Goal: Check status: Check status

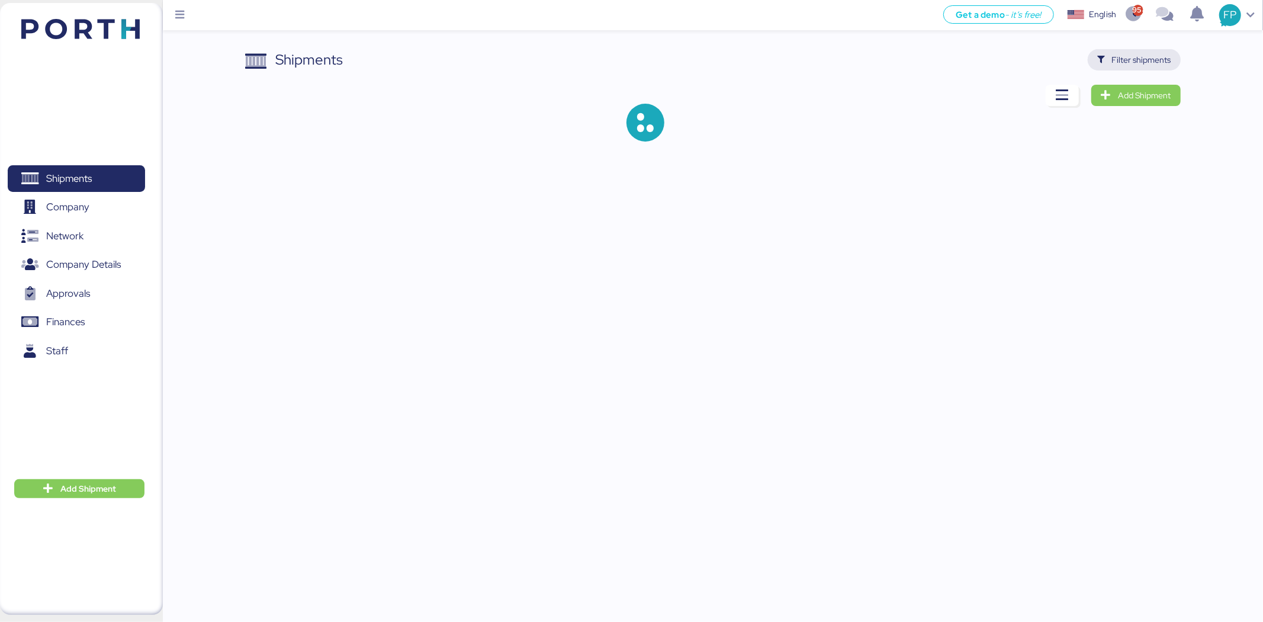
click at [1141, 55] on span "Filter shipments" at bounding box center [1141, 60] width 59 height 14
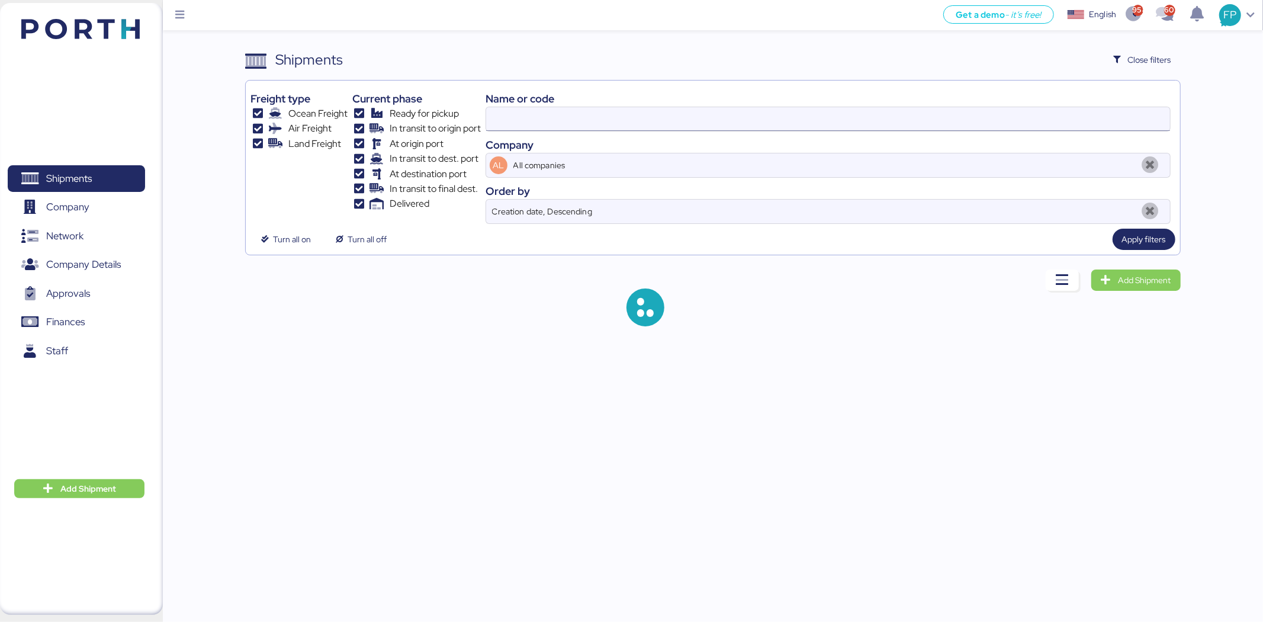
click at [500, 123] on input at bounding box center [828, 119] width 684 height 24
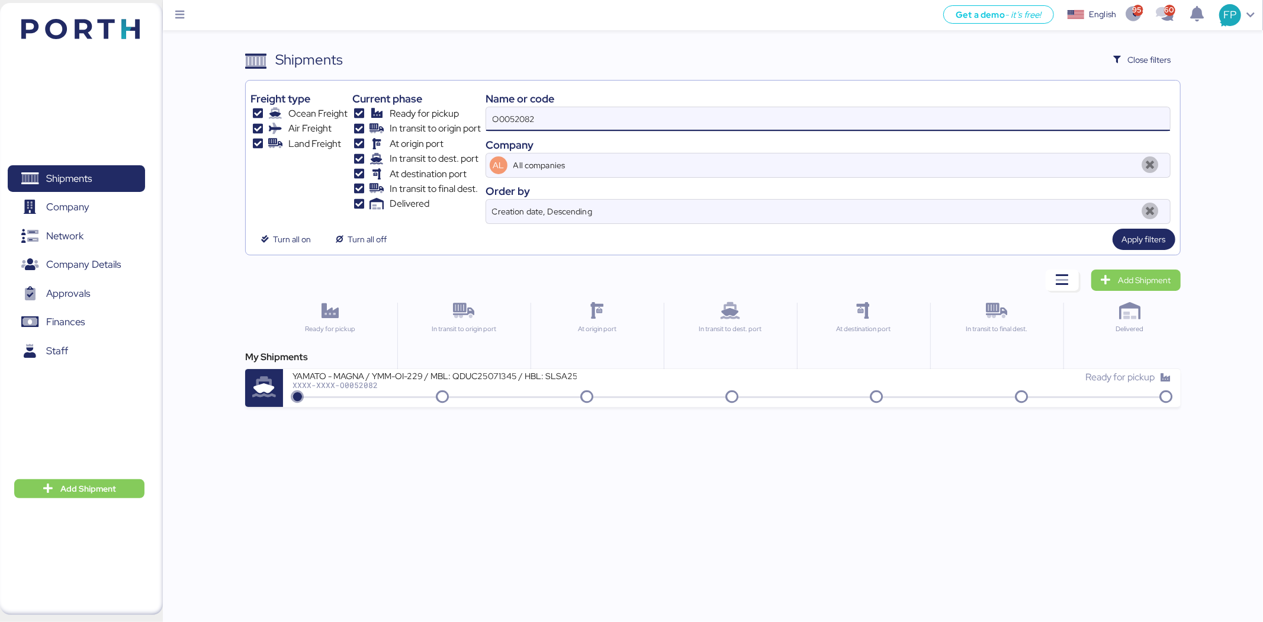
click at [502, 123] on input "O0052082" at bounding box center [828, 119] width 684 height 24
click at [504, 123] on input "O0052082" at bounding box center [828, 119] width 684 height 24
paste input "1956"
type input "O0051956"
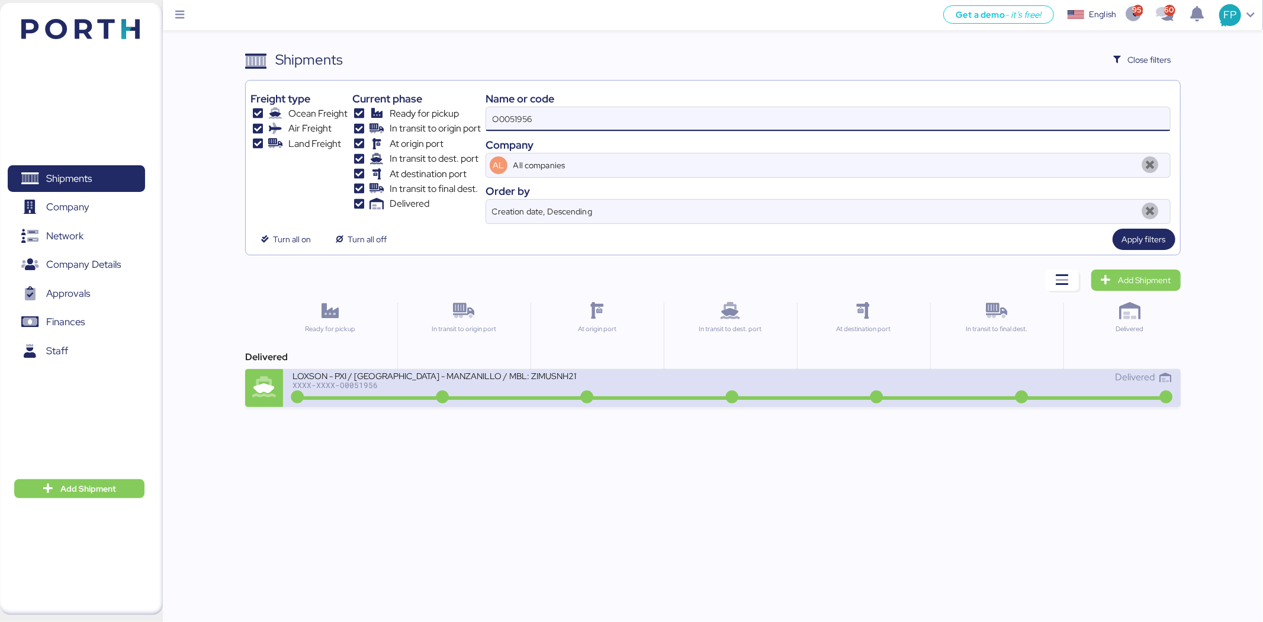
click at [502, 391] on div "LOXSON - PXI / [GEOGRAPHIC_DATA] - MANZANILLO / MBL: ZIMUSNH21166286 - HBL: CSS…" at bounding box center [512, 382] width 439 height 25
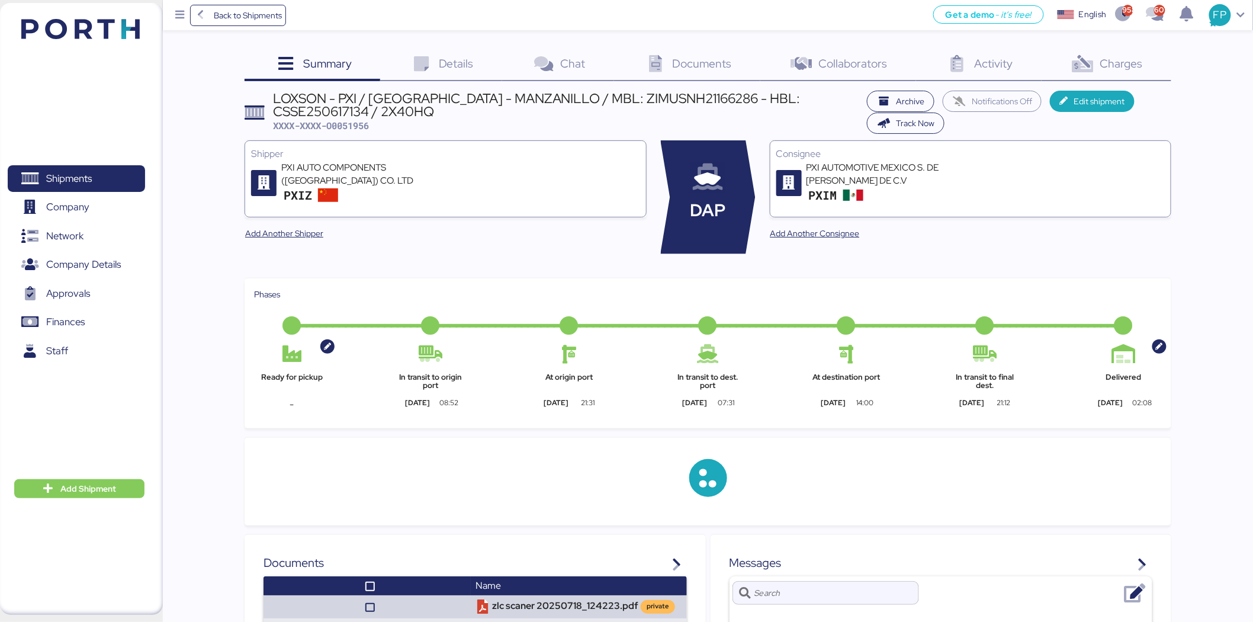
click at [1131, 57] on span "Charges" at bounding box center [1121, 63] width 43 height 15
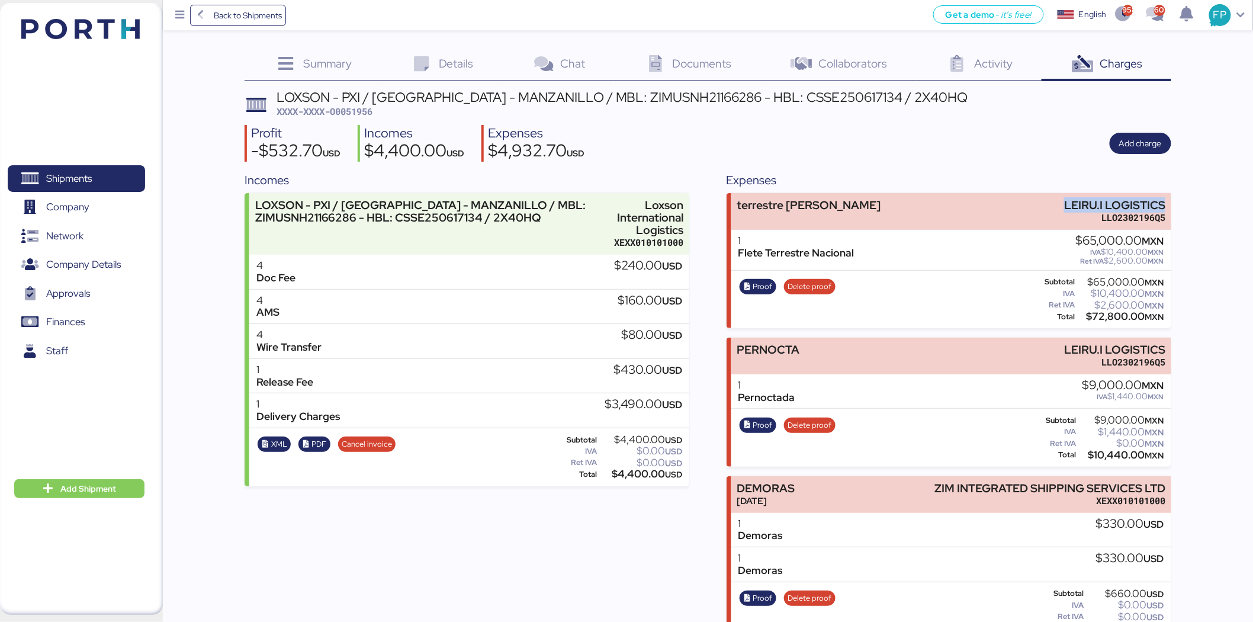
drag, startPoint x: 1123, startPoint y: 194, endPoint x: 1193, endPoint y: 191, distance: 70.0
click at [1193, 191] on div "Summary 0 Details 0 Chat 0 Documents 0 Collaborators 0 Activity 0 Charges 0 LOX…" at bounding box center [626, 458] width 1253 height 917
copy div "LEIRU.I LOGISTICS"
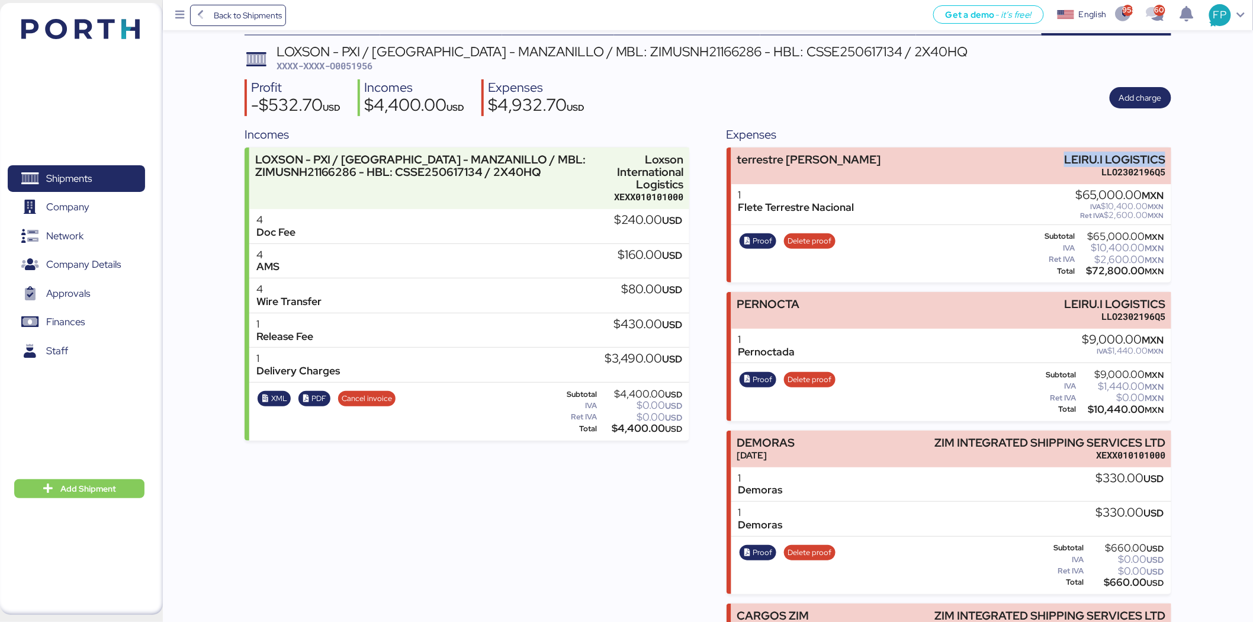
scroll to position [40, 0]
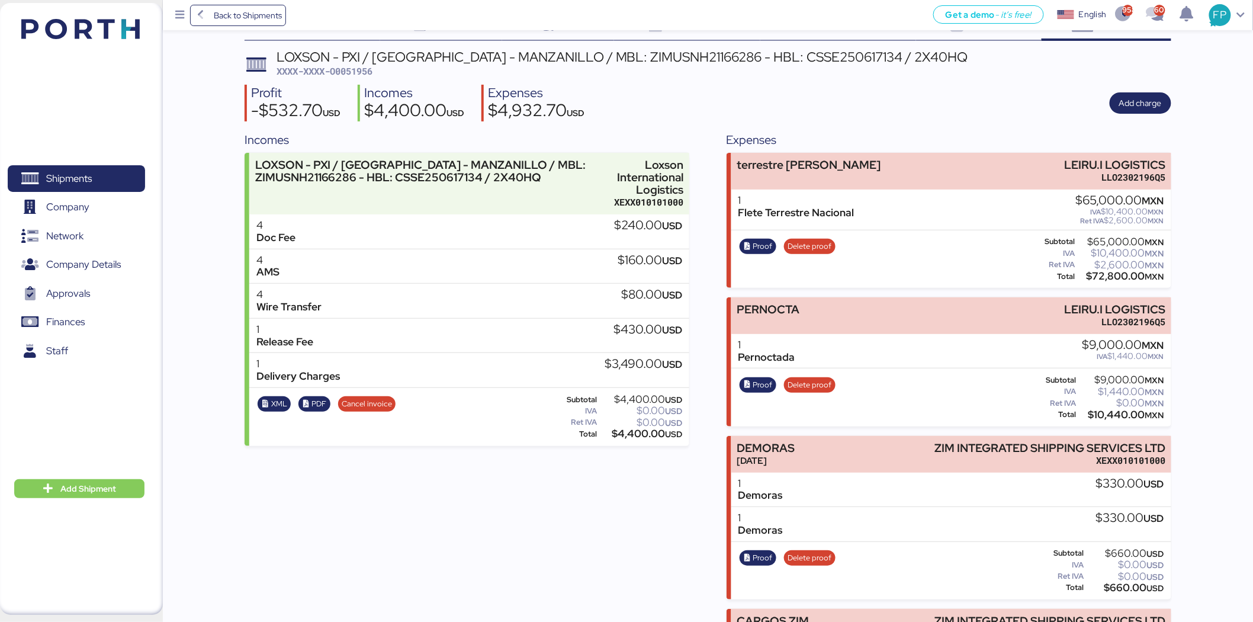
click at [1110, 272] on div "$72,800.00 MXN" at bounding box center [1121, 276] width 86 height 9
copy div "72,800.00"
drag, startPoint x: 764, startPoint y: 233, endPoint x: 765, endPoint y: 246, distance: 12.5
click at [764, 235] on div "Proof Delete proof" at bounding box center [787, 259] width 103 height 49
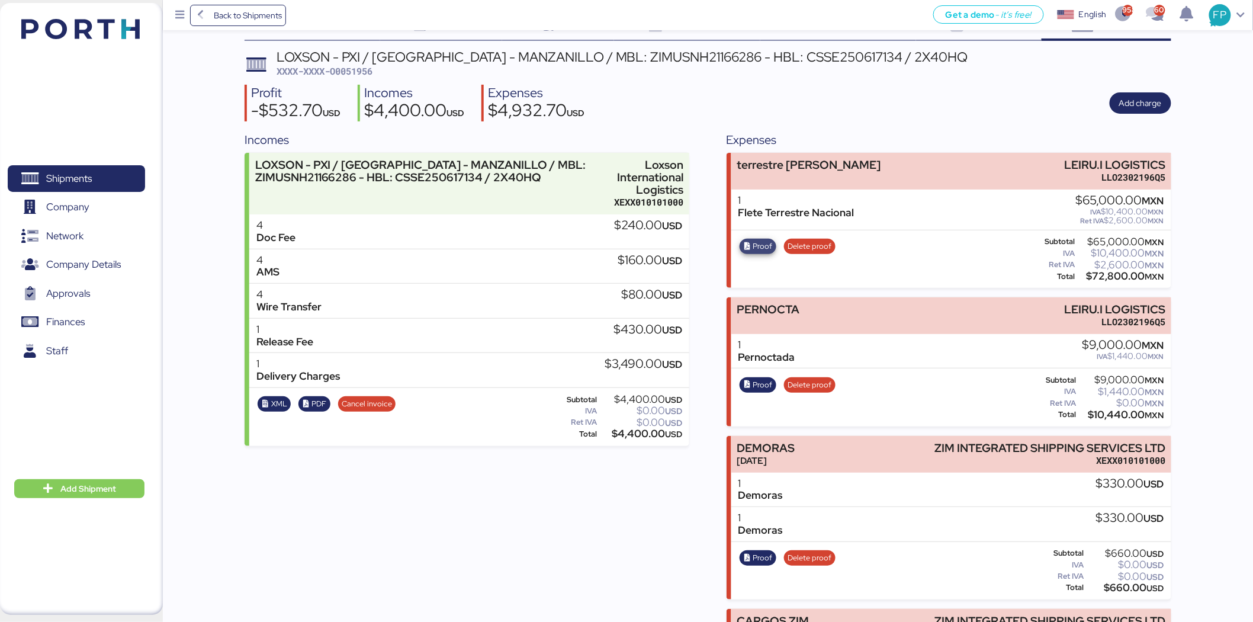
click at [765, 246] on span "Proof" at bounding box center [763, 246] width 20 height 13
click at [765, 252] on div "Proof Delete proof" at bounding box center [787, 259] width 103 height 49
click at [759, 244] on span "Proof" at bounding box center [763, 246] width 20 height 13
drag, startPoint x: 95, startPoint y: 178, endPoint x: 114, endPoint y: 173, distance: 19.0
click at [95, 178] on span "Shipments" at bounding box center [75, 178] width 127 height 17
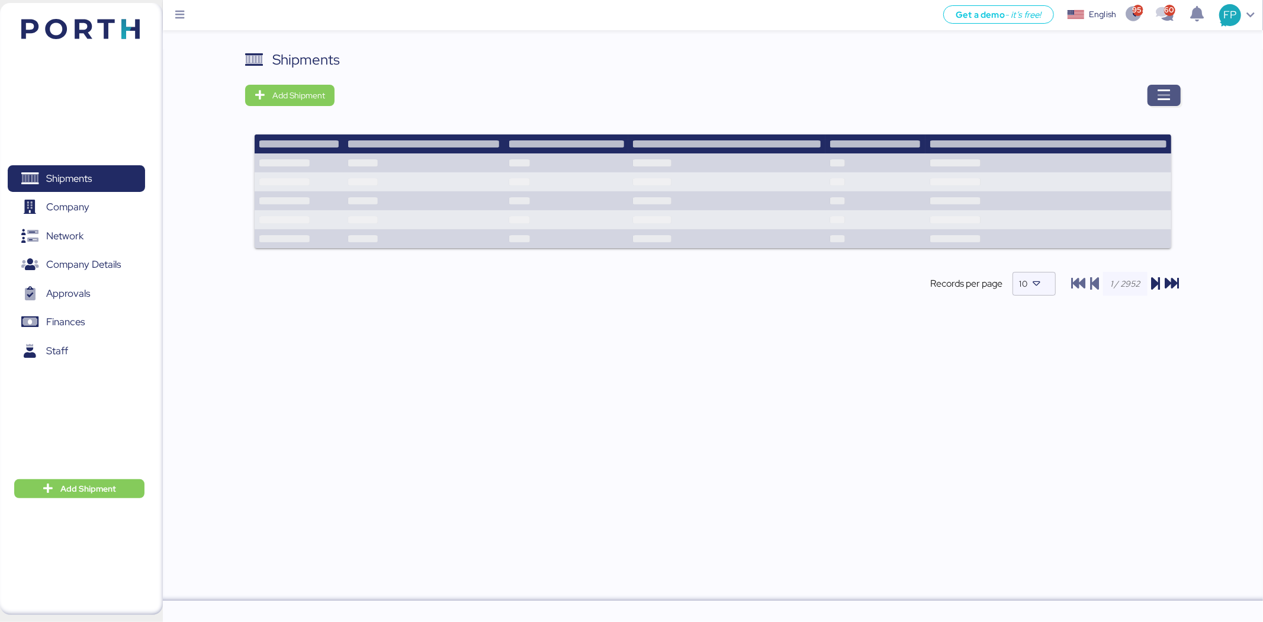
click at [1168, 95] on icon "button" at bounding box center [1164, 95] width 14 height 14
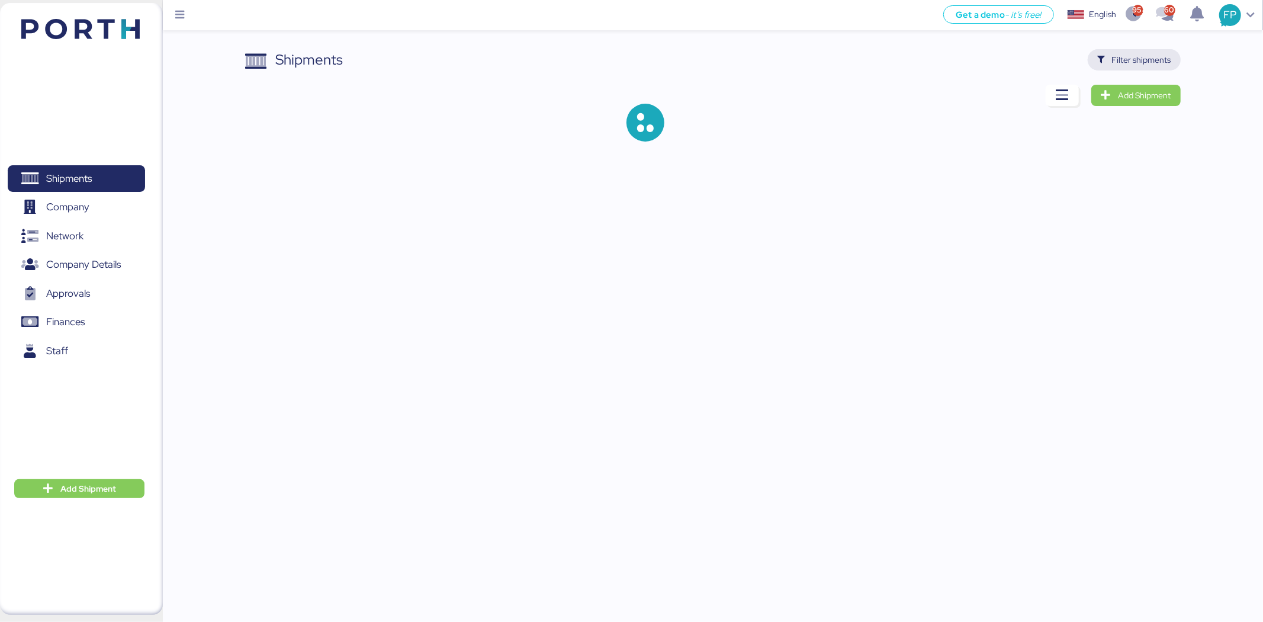
click at [1155, 57] on span "Filter shipments" at bounding box center [1141, 60] width 59 height 14
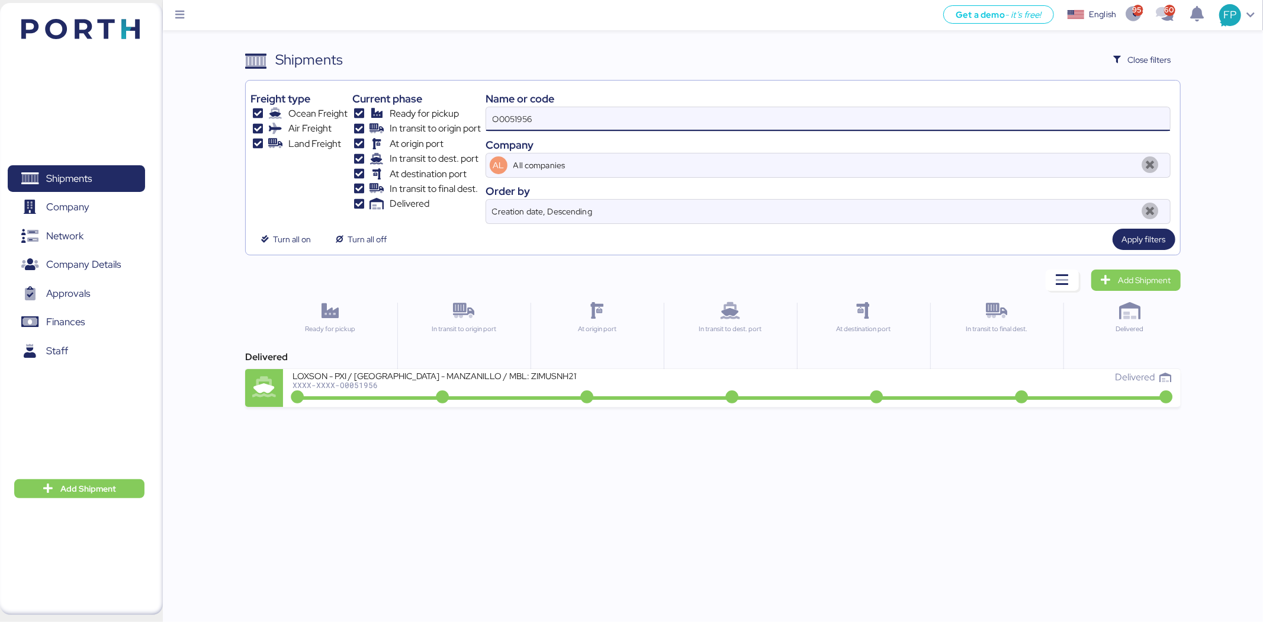
click at [522, 126] on input "O0051956" at bounding box center [828, 119] width 684 height 24
paste input "787"
type input "O0051787"
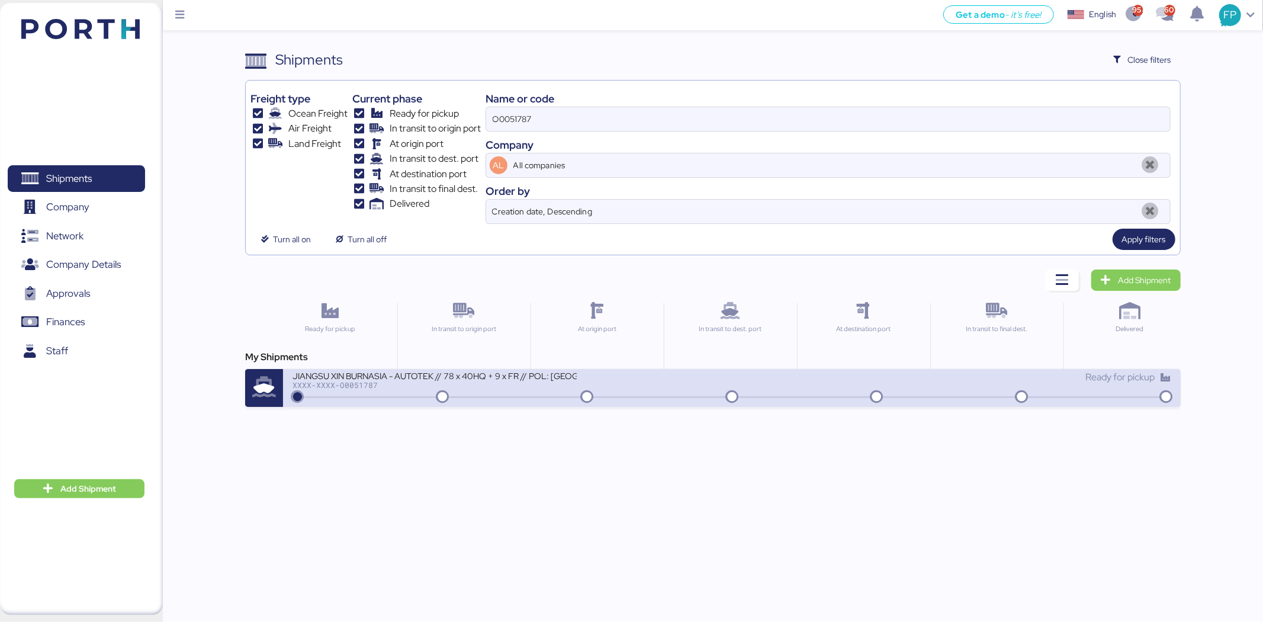
click at [520, 371] on div "JIANGSU XIN BURNASIA - AUTOTEK // 78 x 40HQ + 9 x FR // POL: [GEOGRAPHIC_DATA] …" at bounding box center [435, 375] width 284 height 10
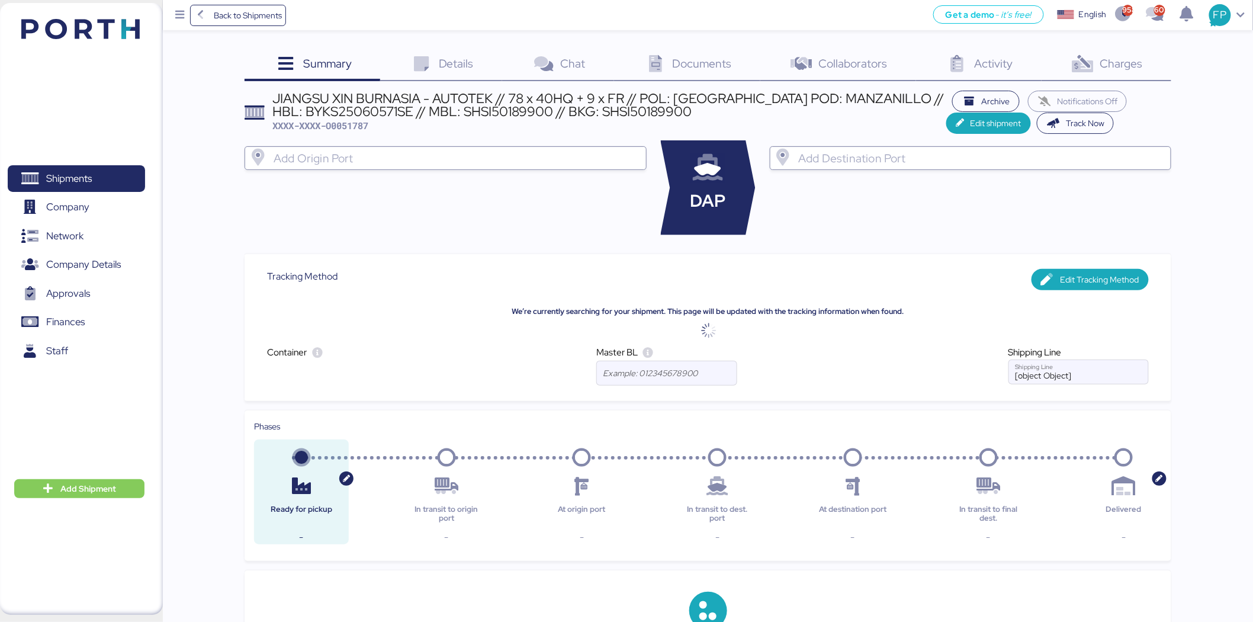
click at [1121, 72] on div "Charges 0" at bounding box center [1107, 65] width 130 height 32
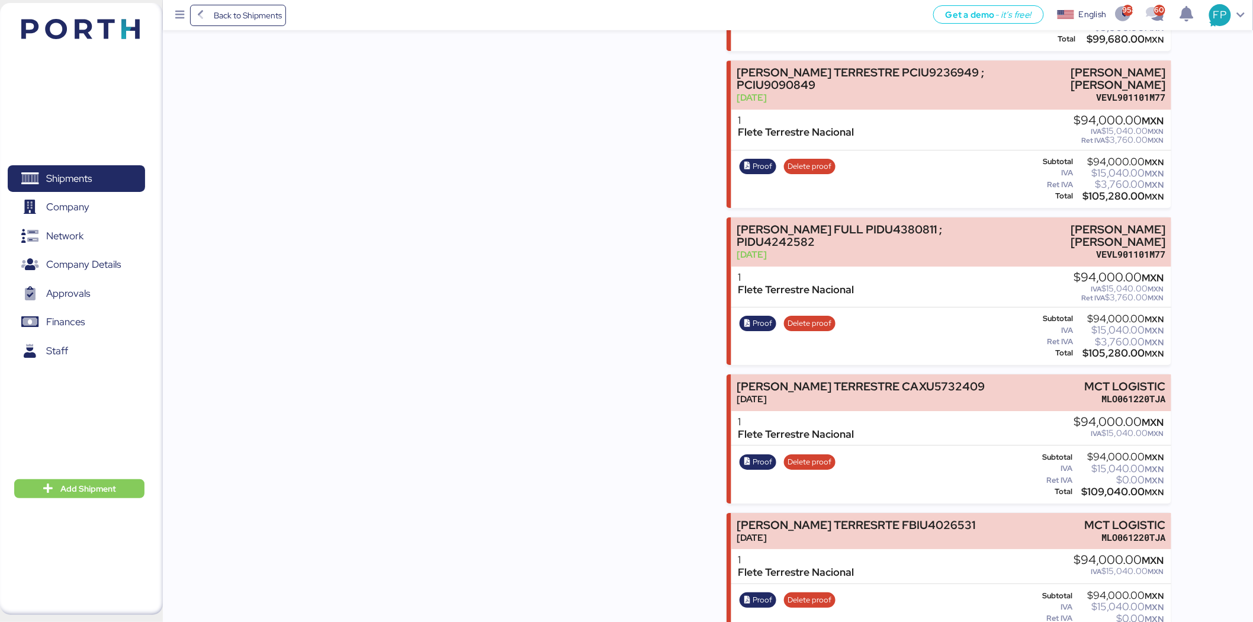
scroll to position [3421, 0]
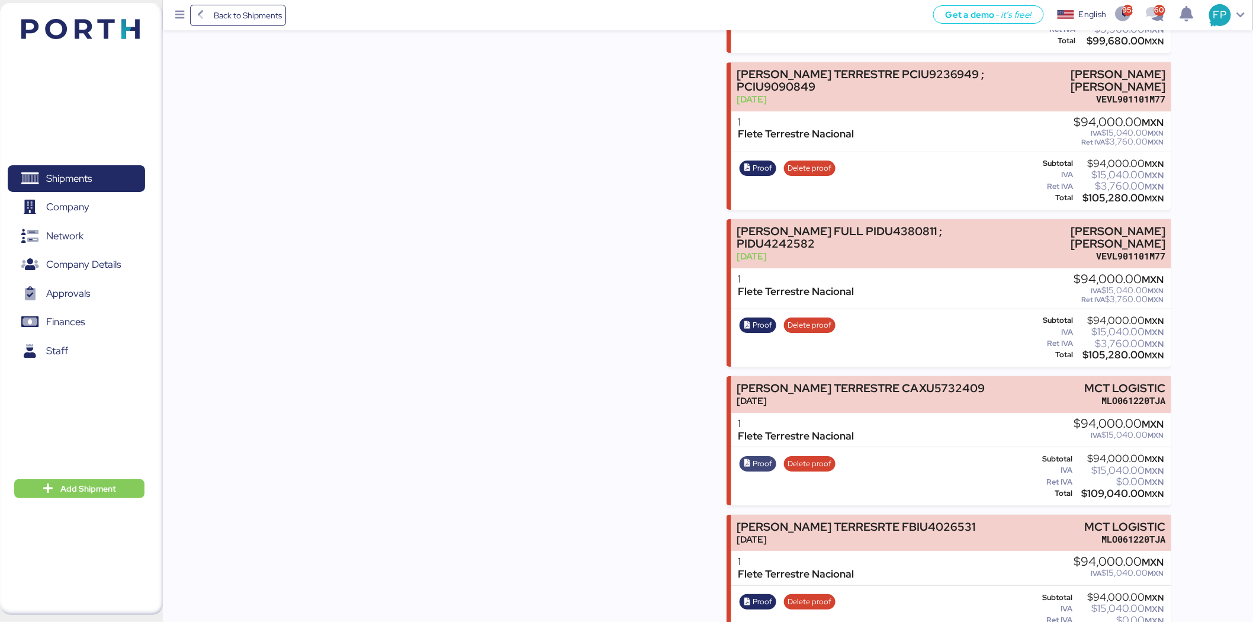
click at [770, 457] on span "Proof" at bounding box center [763, 463] width 20 height 13
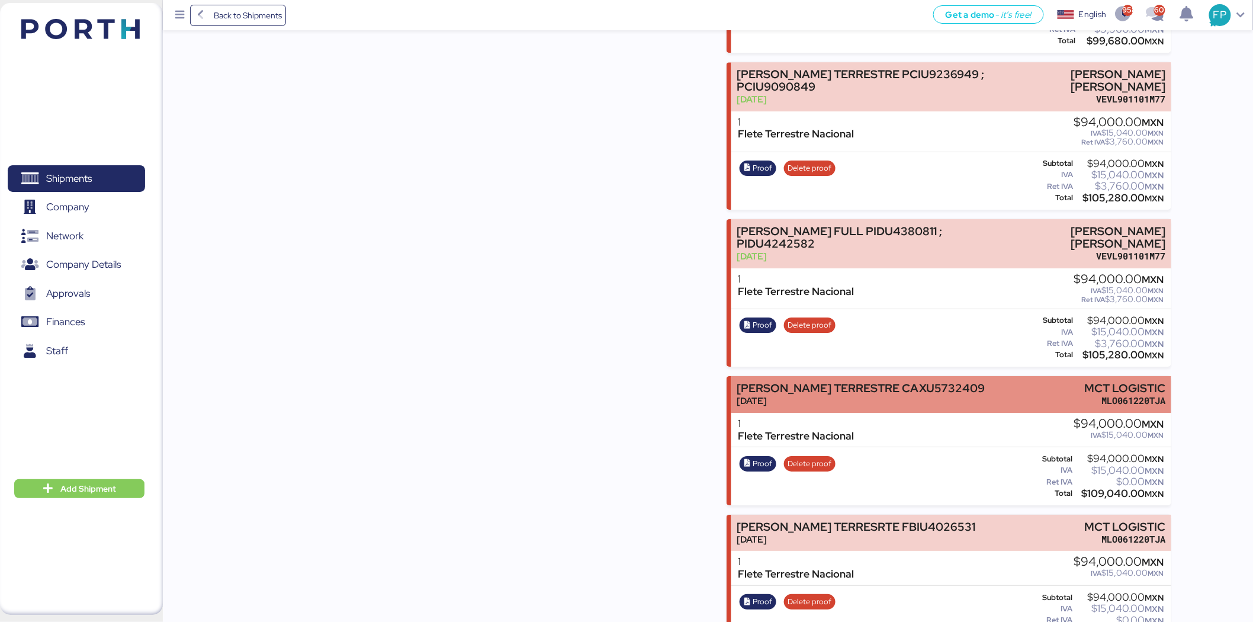
scroll to position [3487, 0]
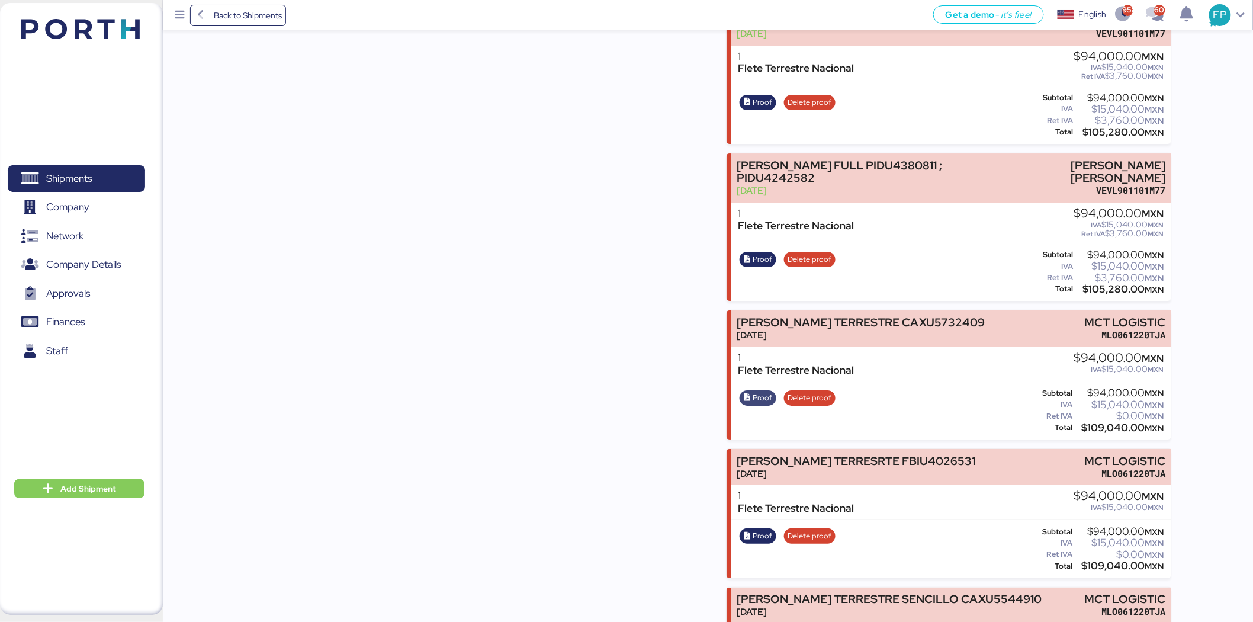
click at [753, 391] on span "Proof" at bounding box center [763, 397] width 20 height 13
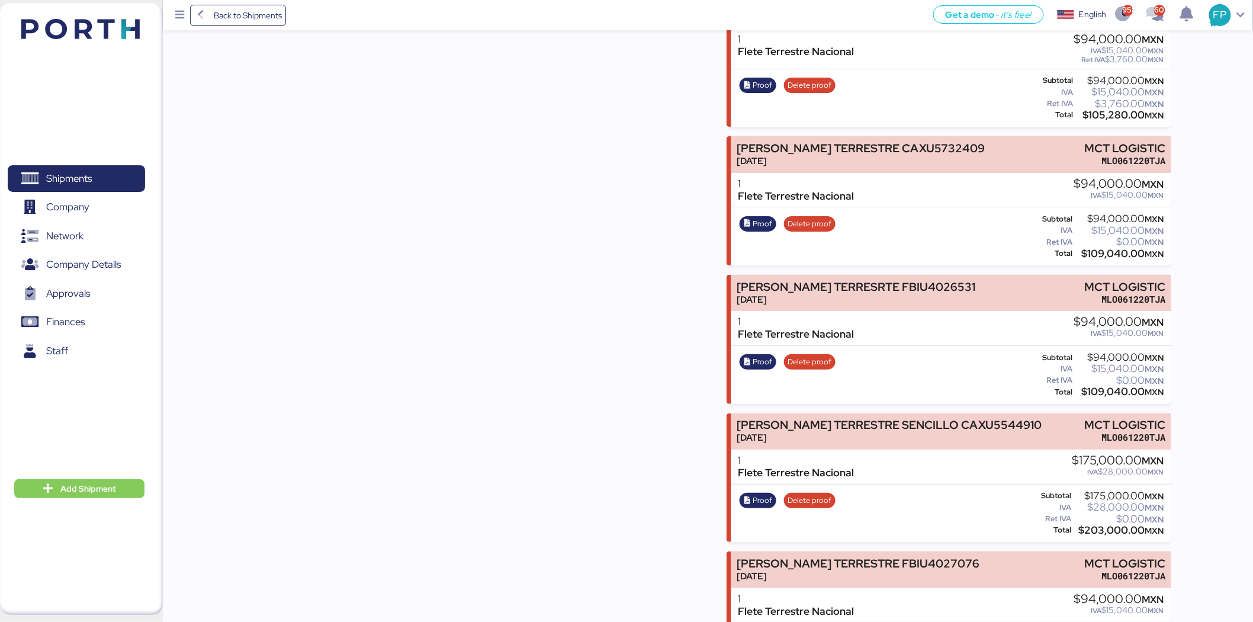
scroll to position [3685, 0]
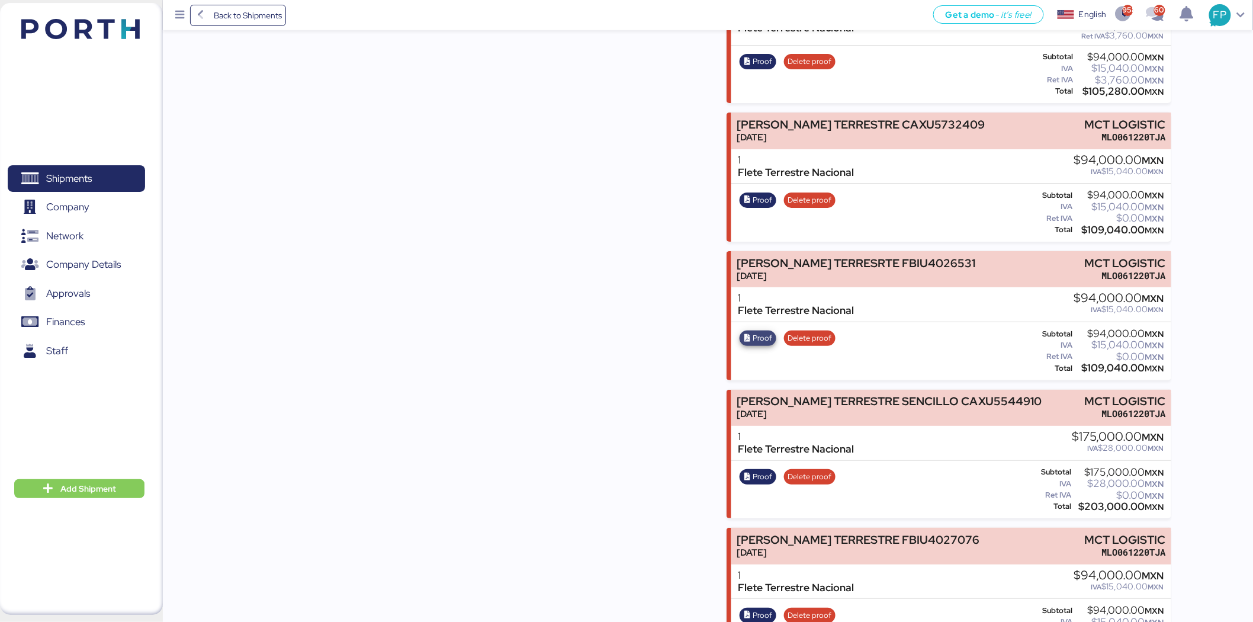
click at [753, 332] on span "Proof" at bounding box center [763, 338] width 20 height 13
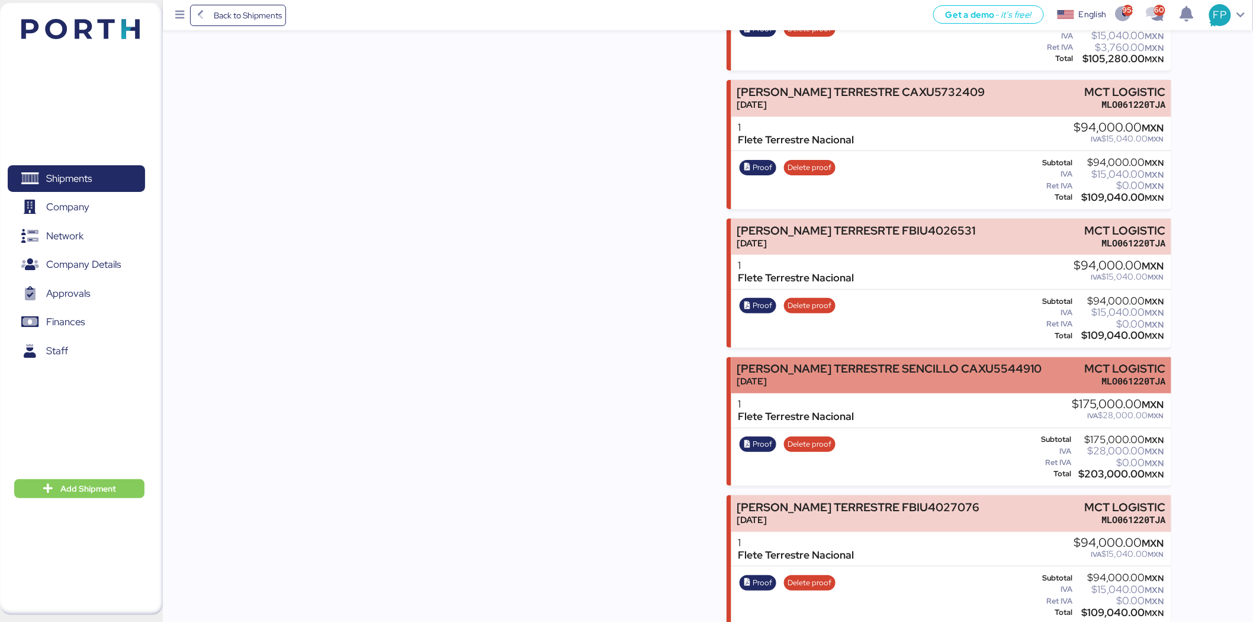
scroll to position [3751, 0]
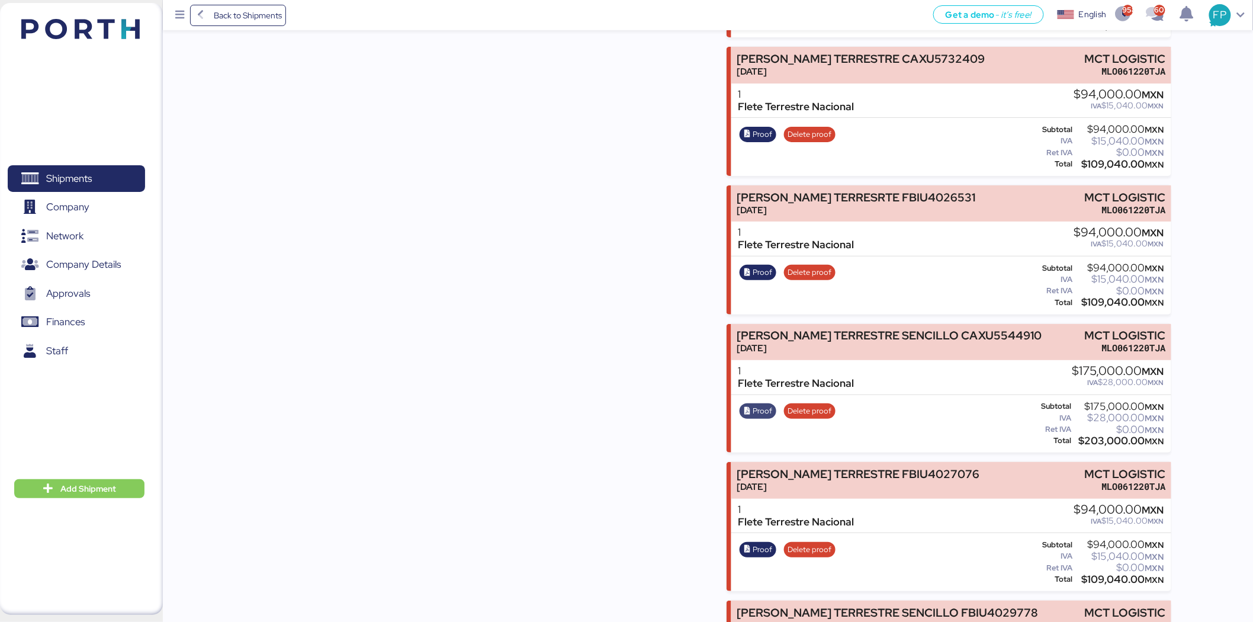
click at [759, 404] on span "Proof" at bounding box center [763, 410] width 20 height 13
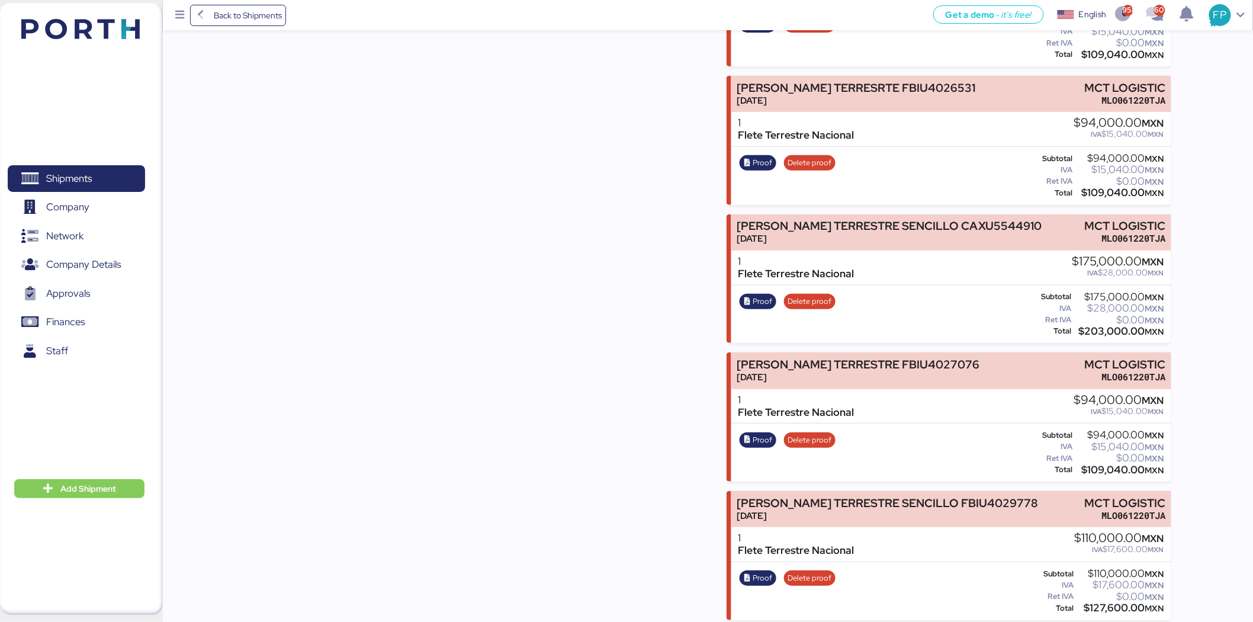
scroll to position [3882, 0]
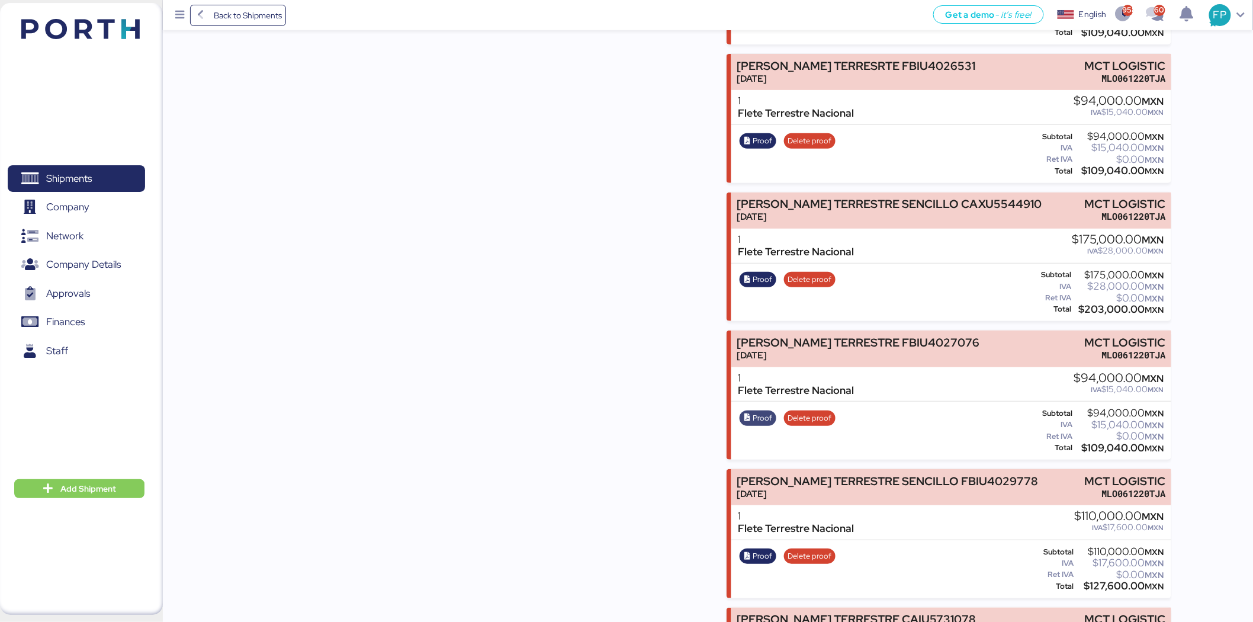
click at [747, 414] on icon "button" at bounding box center [748, 418] width 8 height 8
click at [765, 412] on span "Proof" at bounding box center [763, 418] width 20 height 13
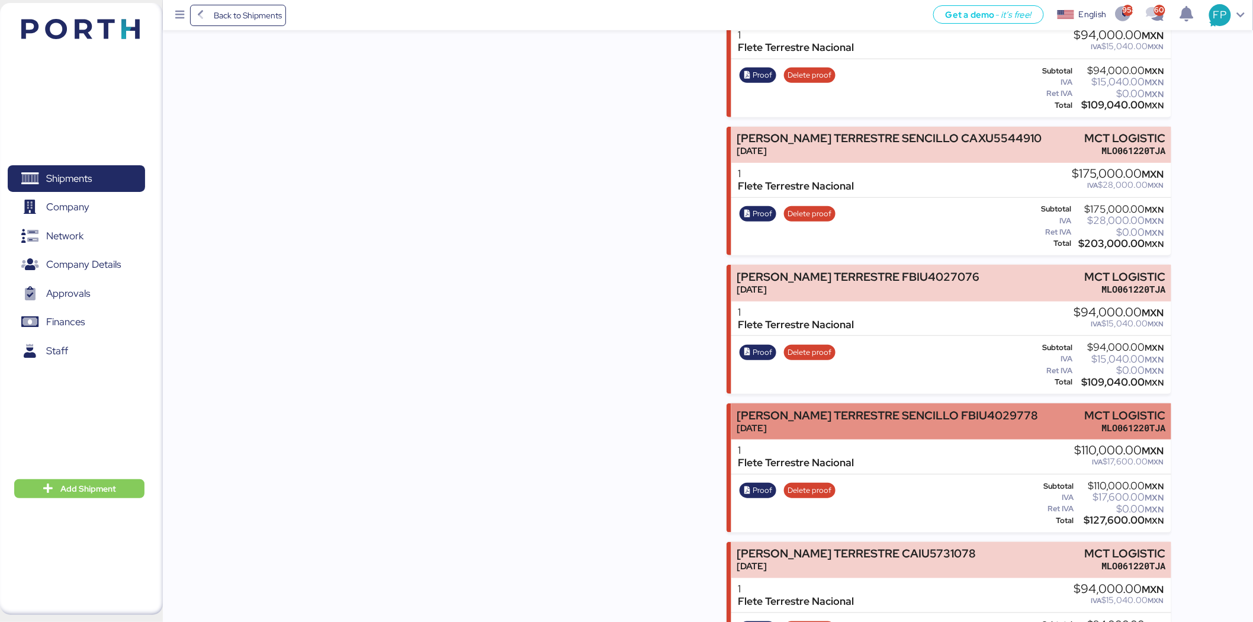
scroll to position [4014, 0]
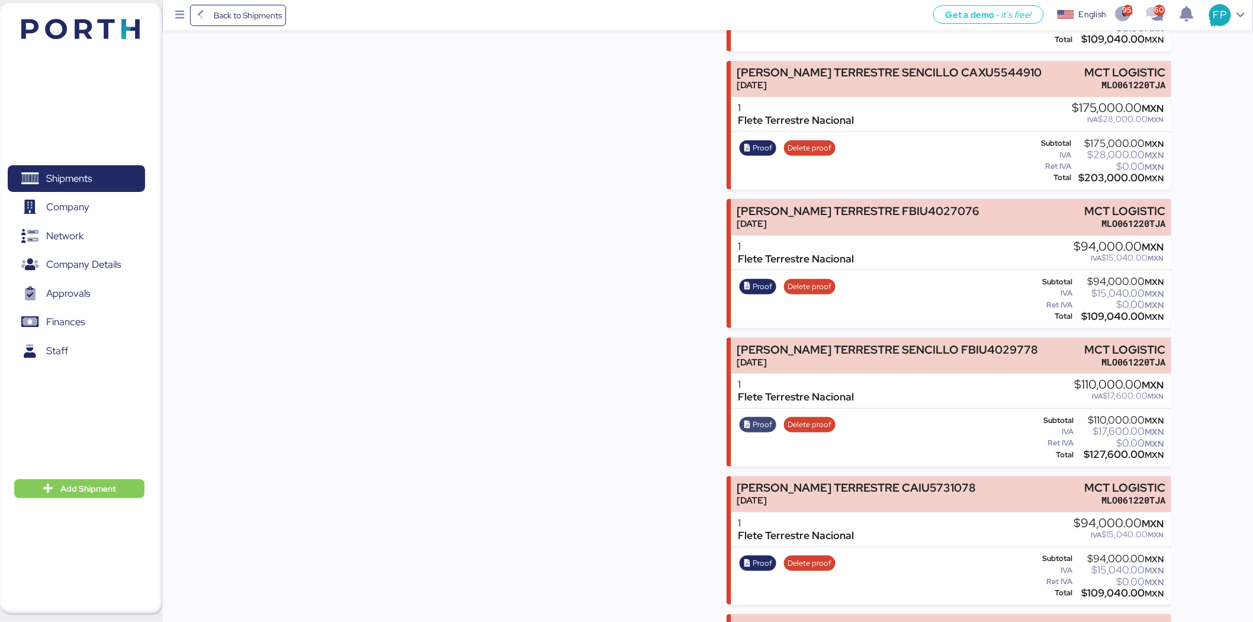
click at [747, 418] on span "Proof" at bounding box center [758, 424] width 29 height 13
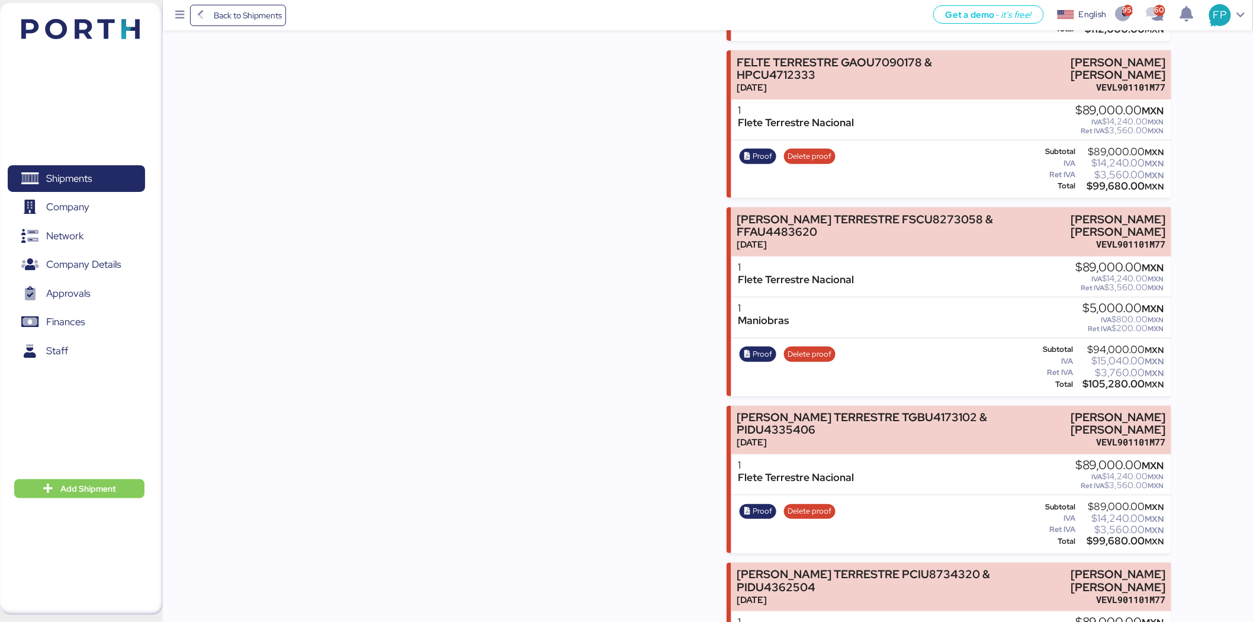
scroll to position [5790, 0]
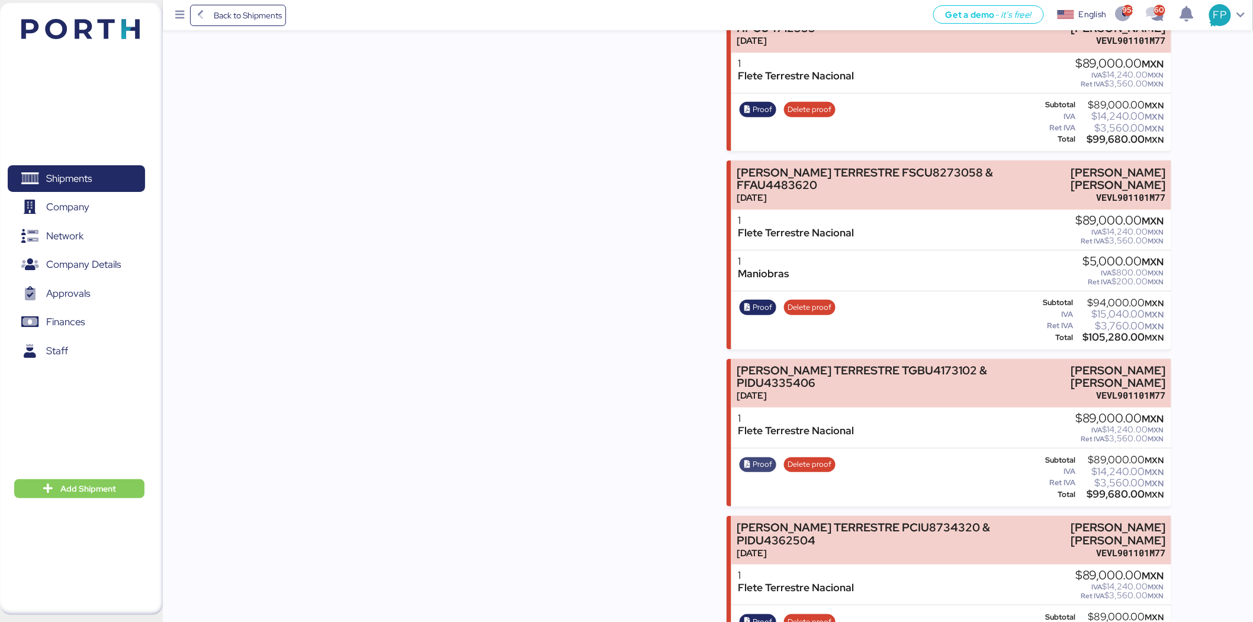
click at [759, 458] on span "Proof" at bounding box center [763, 464] width 20 height 13
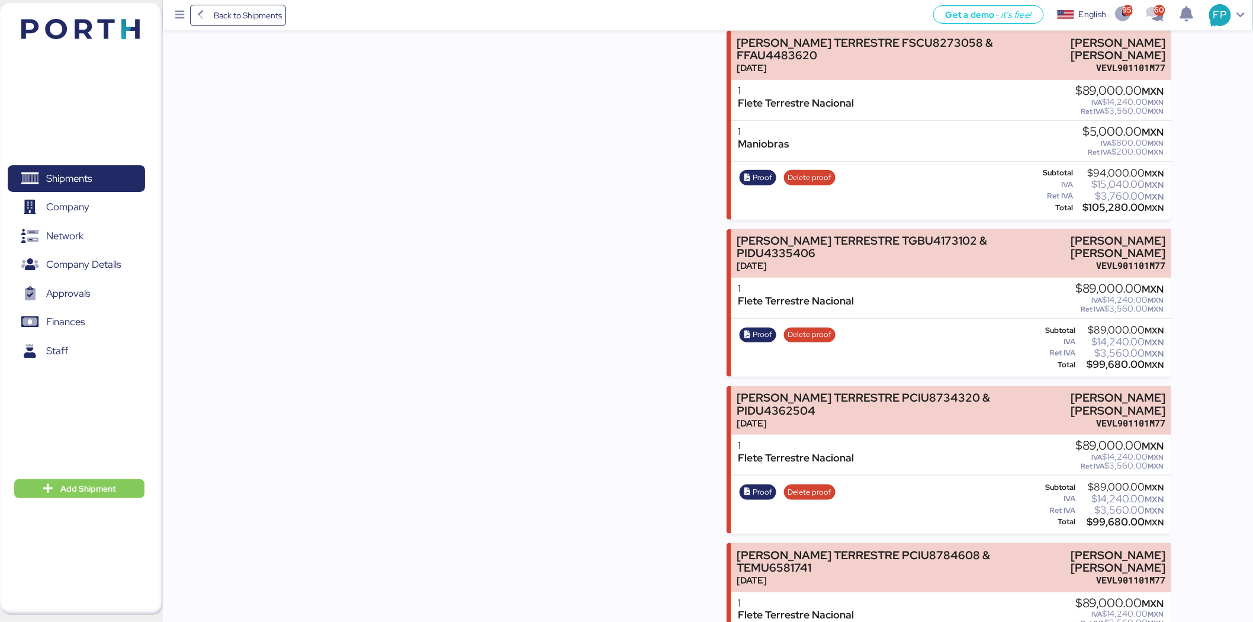
scroll to position [5988, 0]
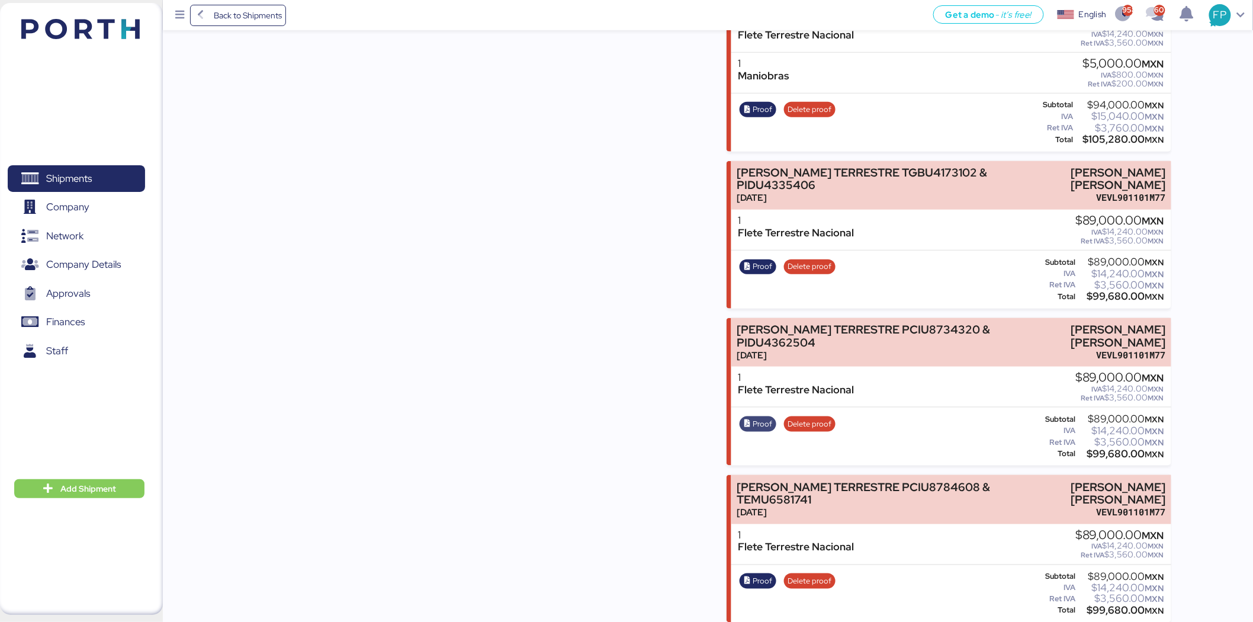
click at [756, 418] on span "Proof" at bounding box center [763, 424] width 20 height 13
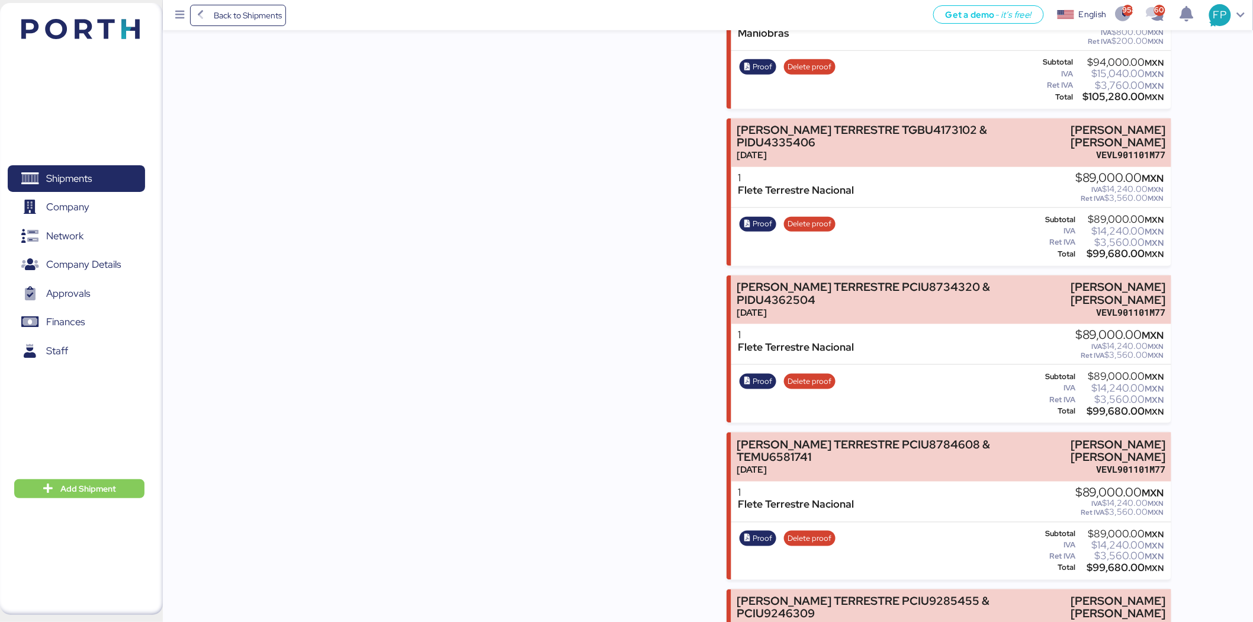
scroll to position [6054, 0]
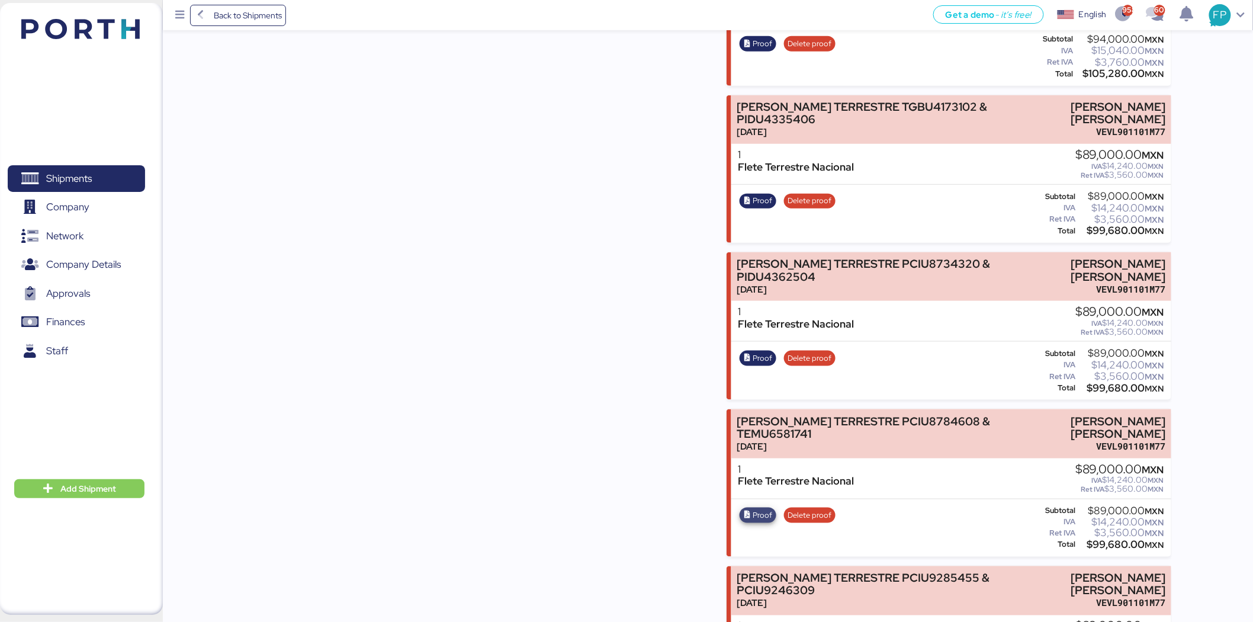
click at [766, 509] on span "Proof" at bounding box center [763, 515] width 20 height 13
click at [764, 509] on span "Proof" at bounding box center [763, 515] width 20 height 13
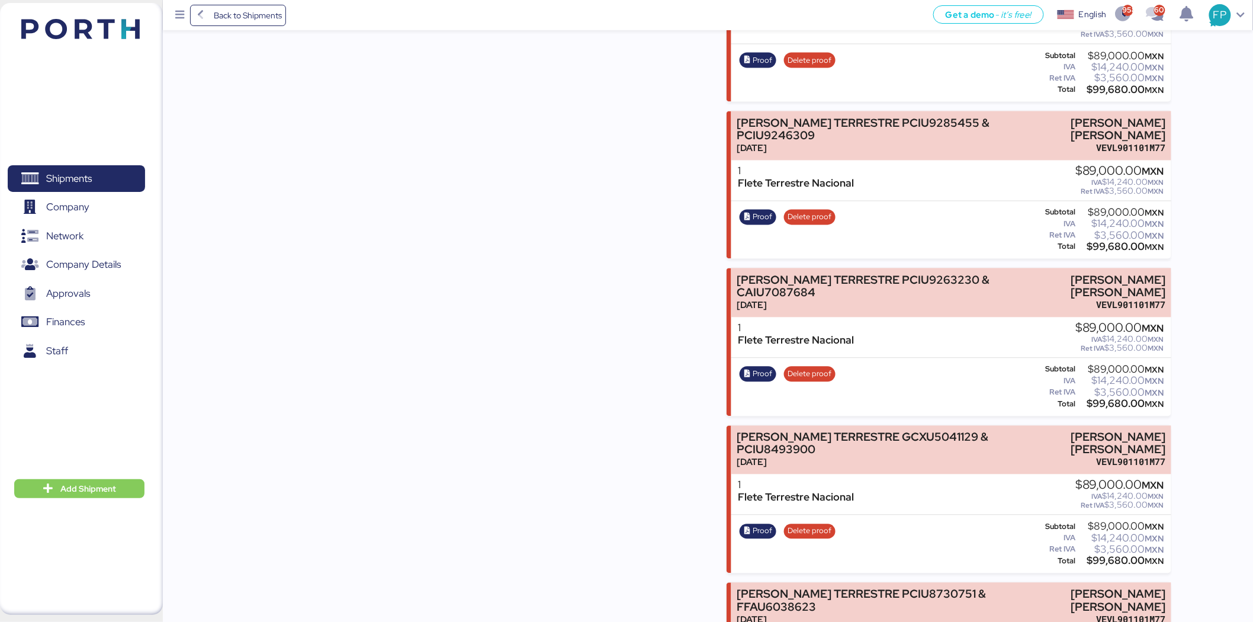
scroll to position [6515, 0]
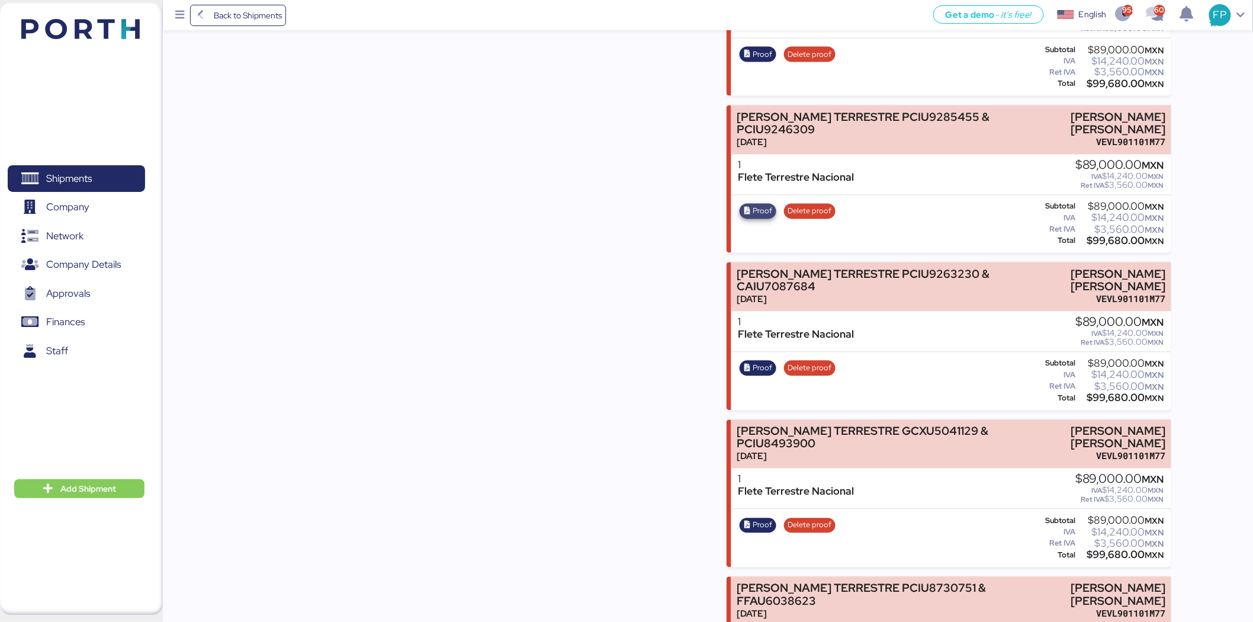
click at [766, 205] on span "Proof" at bounding box center [763, 211] width 20 height 13
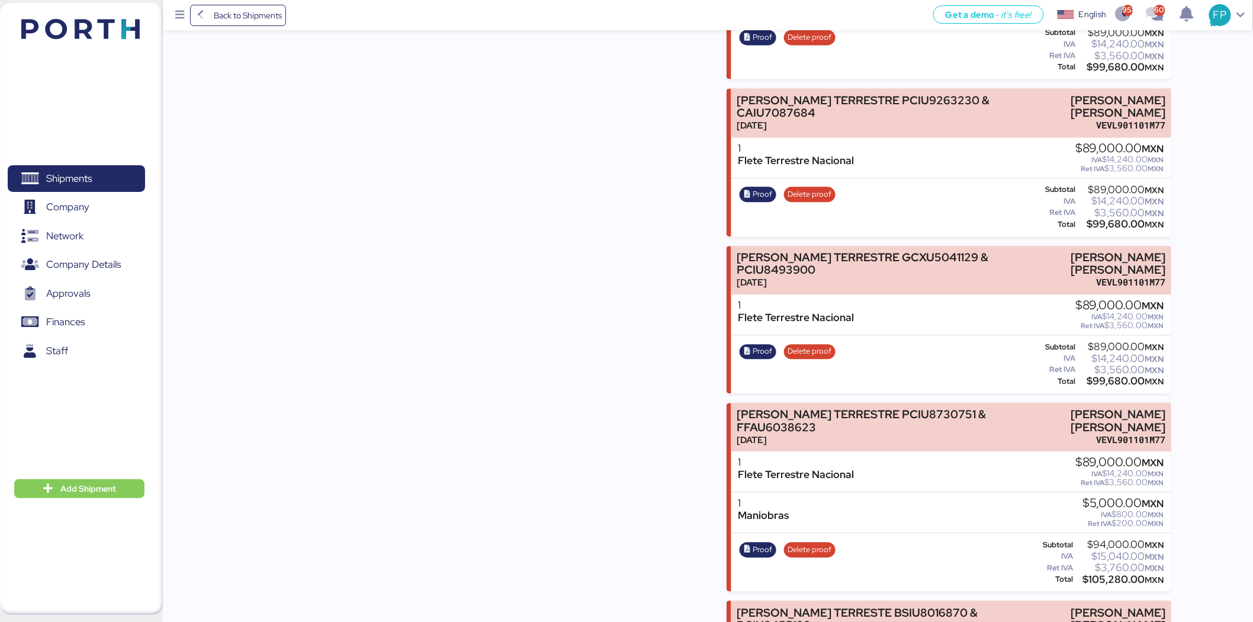
scroll to position [6712, 0]
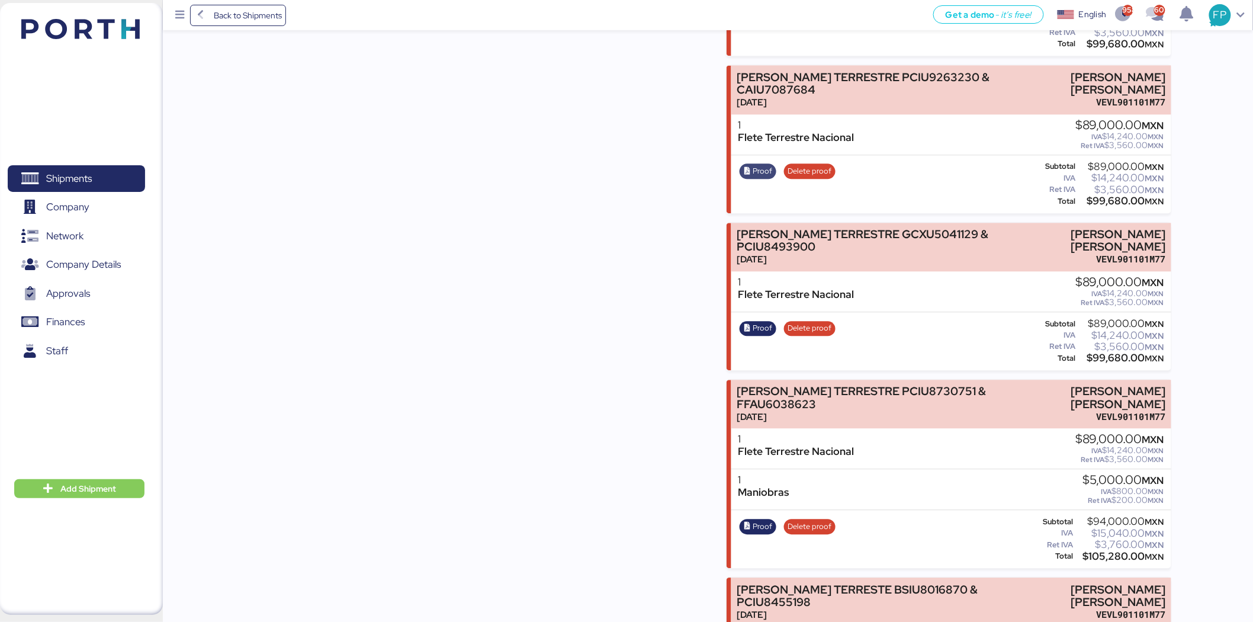
click at [760, 165] on span "Proof" at bounding box center [763, 171] width 20 height 13
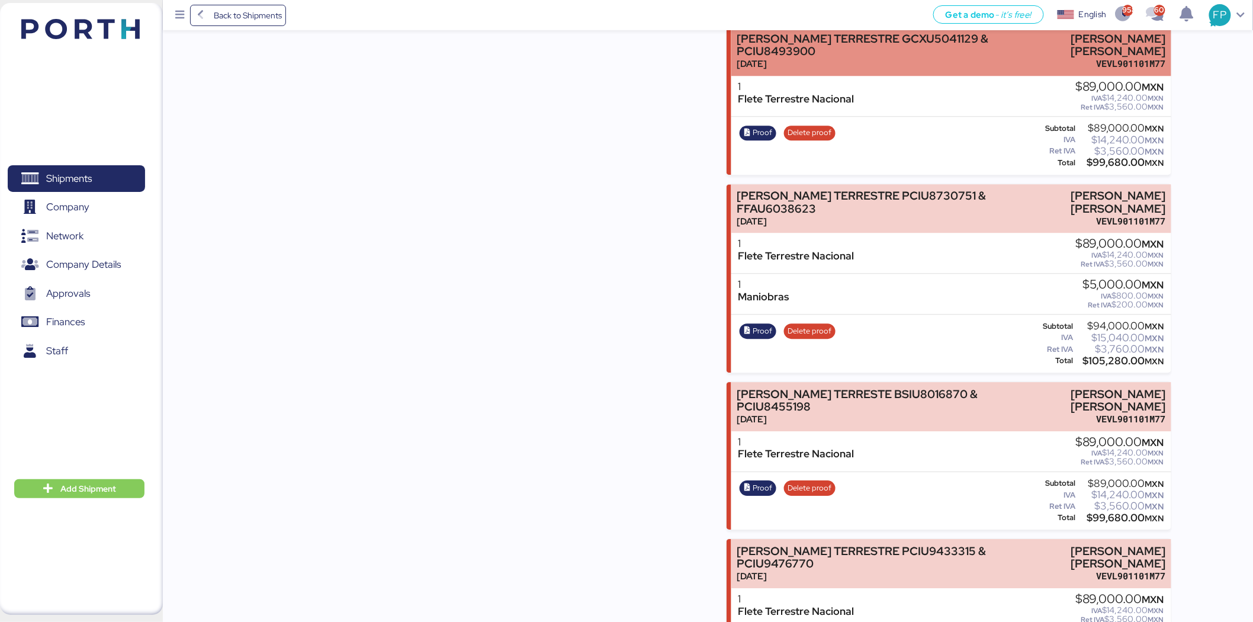
scroll to position [6909, 0]
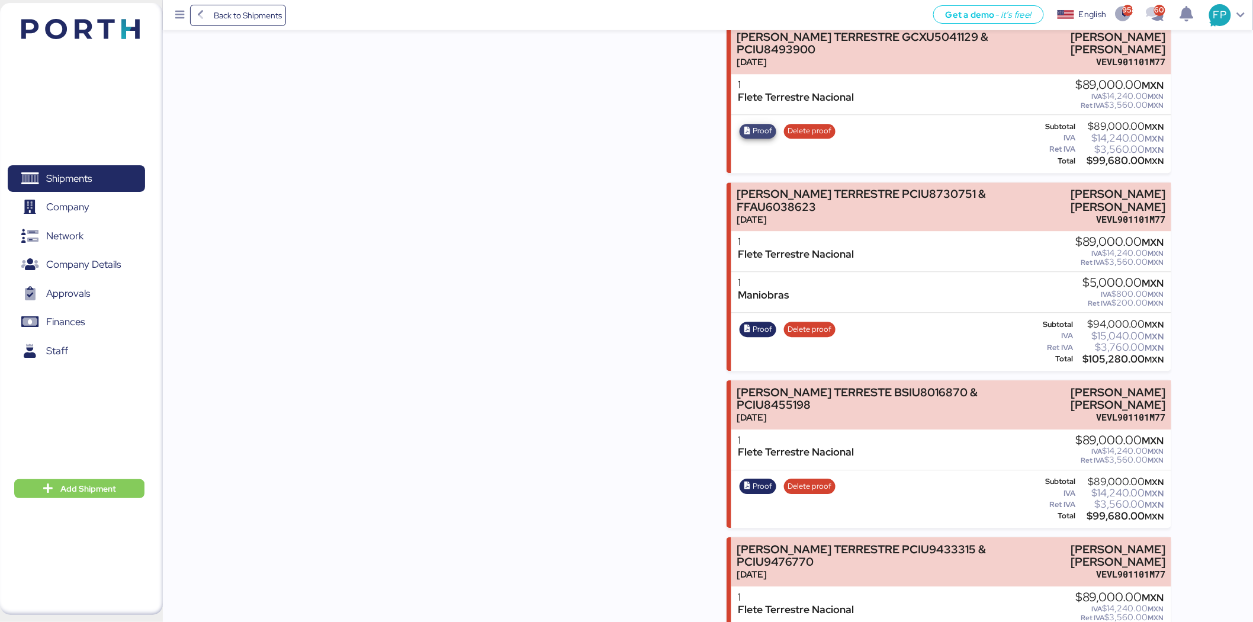
click at [761, 124] on span "Proof" at bounding box center [763, 130] width 20 height 13
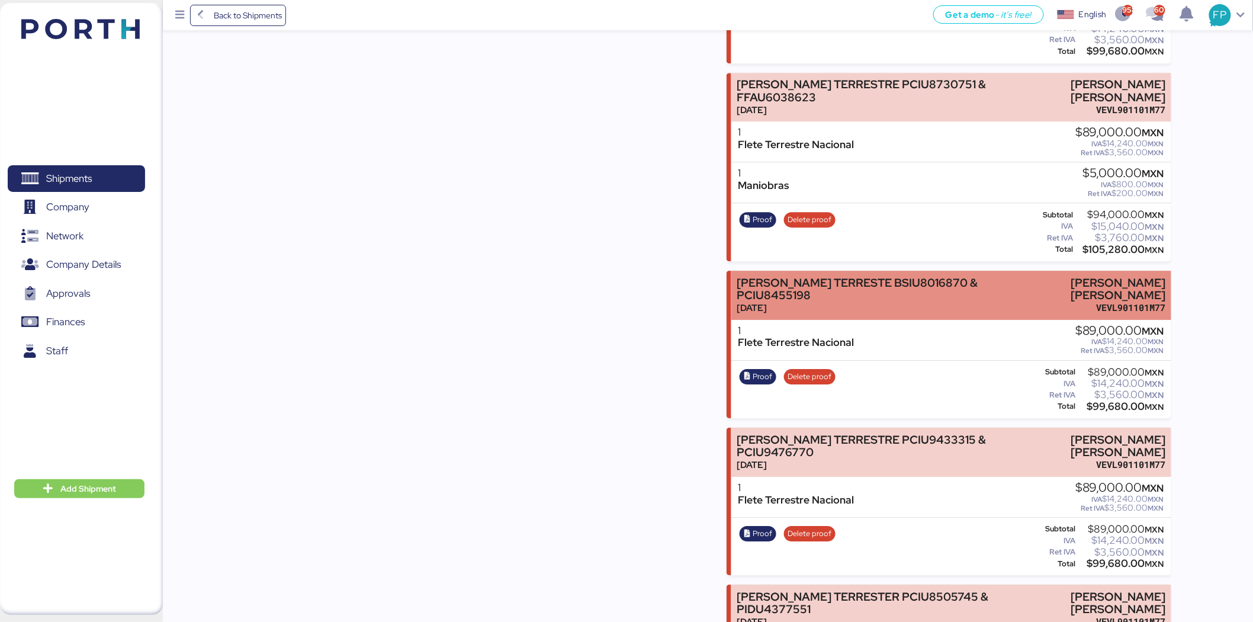
scroll to position [7040, 0]
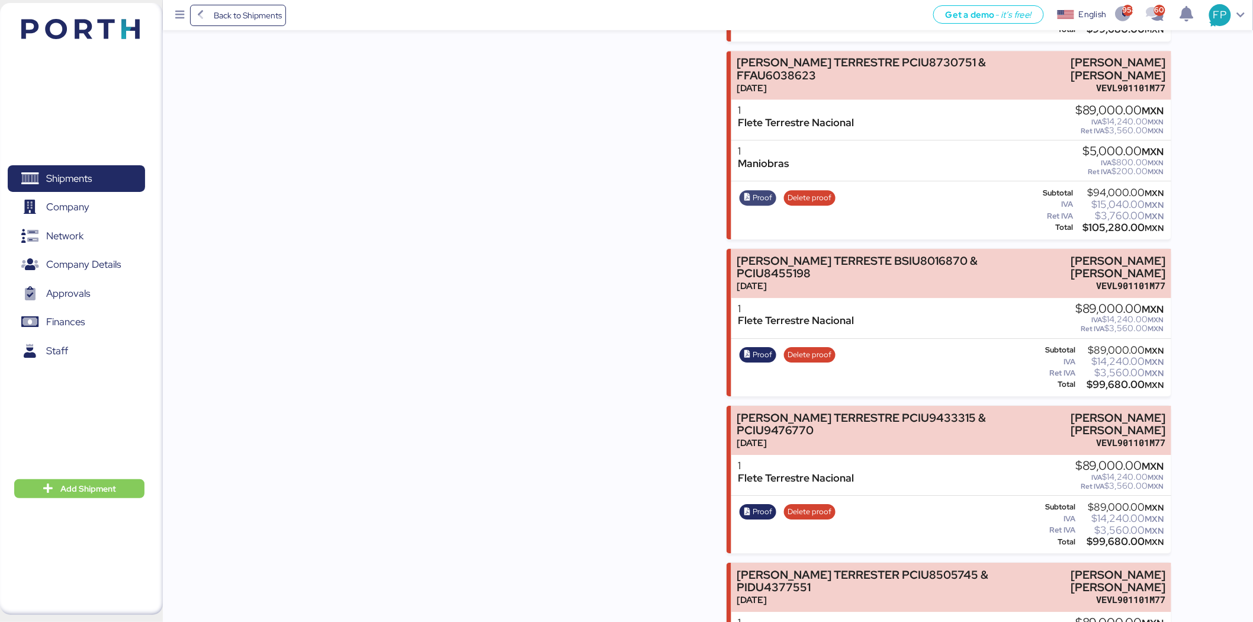
click at [755, 191] on span "Proof" at bounding box center [763, 197] width 20 height 13
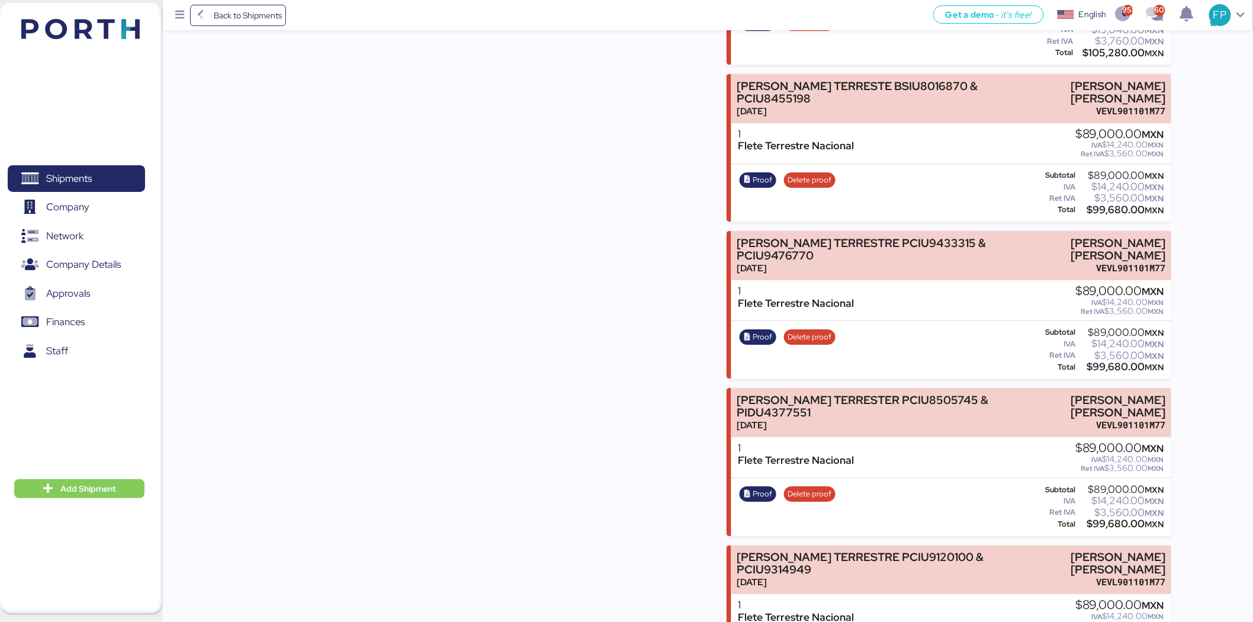
scroll to position [7238, 0]
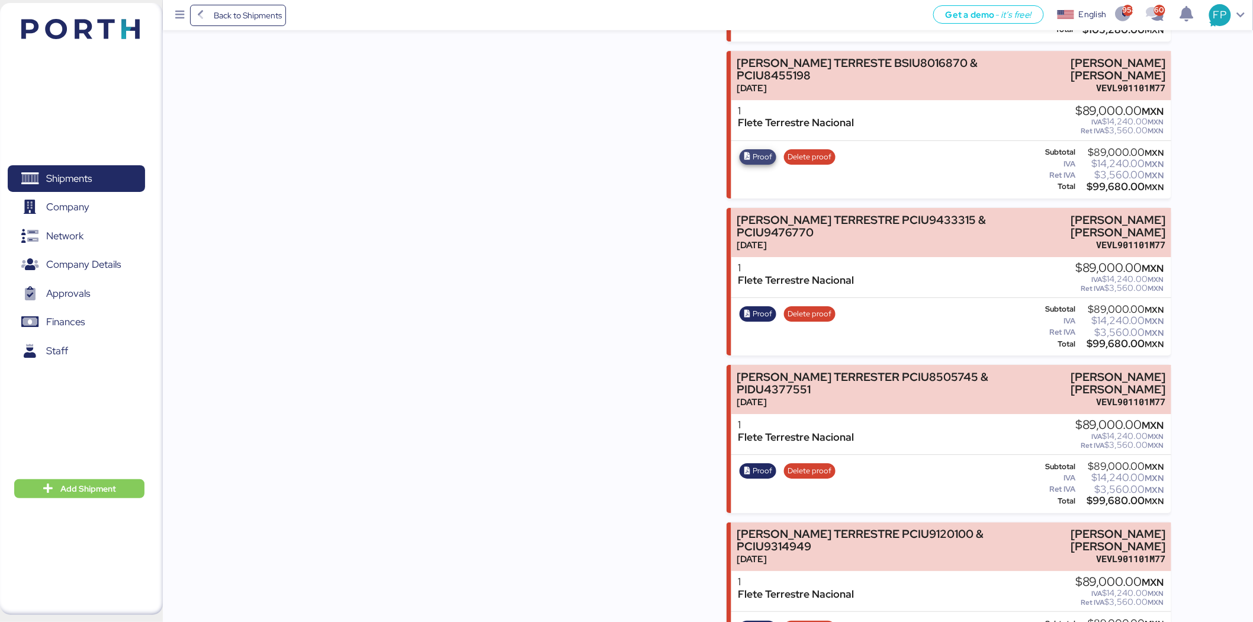
click at [752, 150] on span "Proof" at bounding box center [758, 156] width 29 height 13
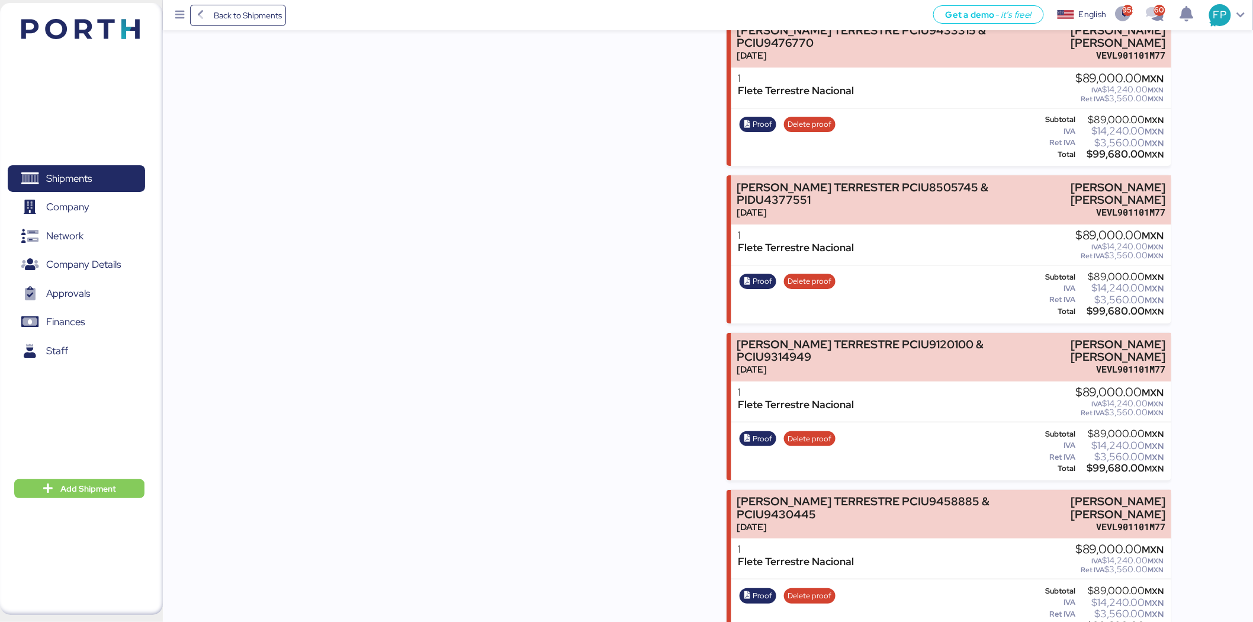
scroll to position [7435, 0]
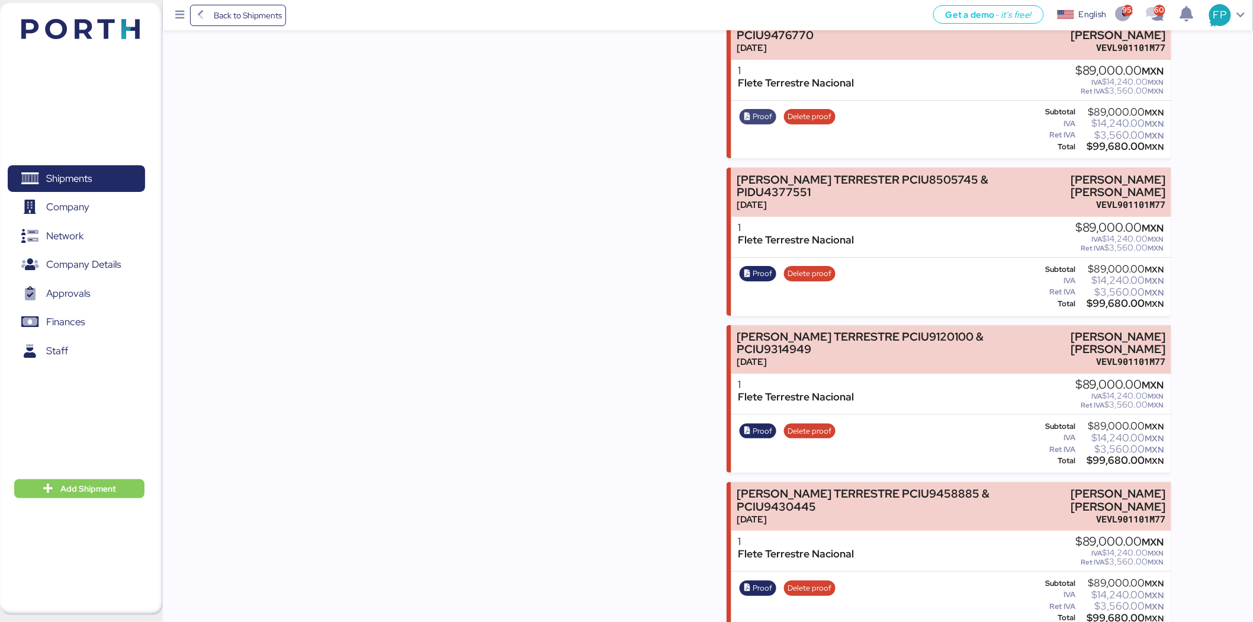
click at [754, 110] on span "Proof" at bounding box center [763, 116] width 20 height 13
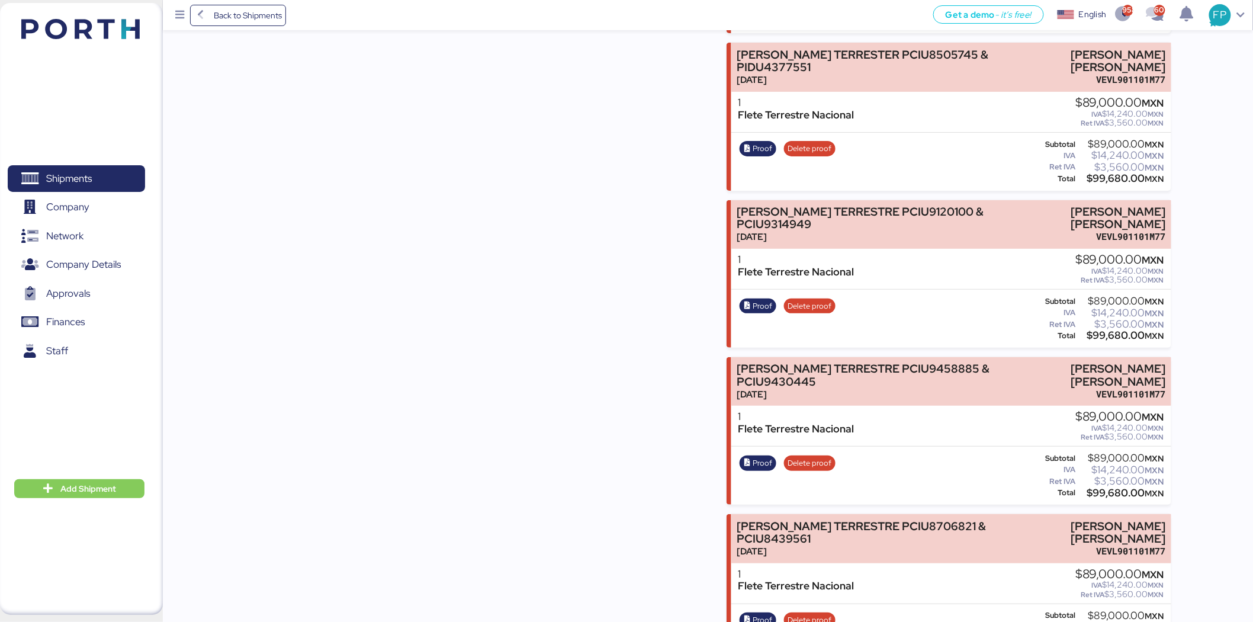
scroll to position [7567, 0]
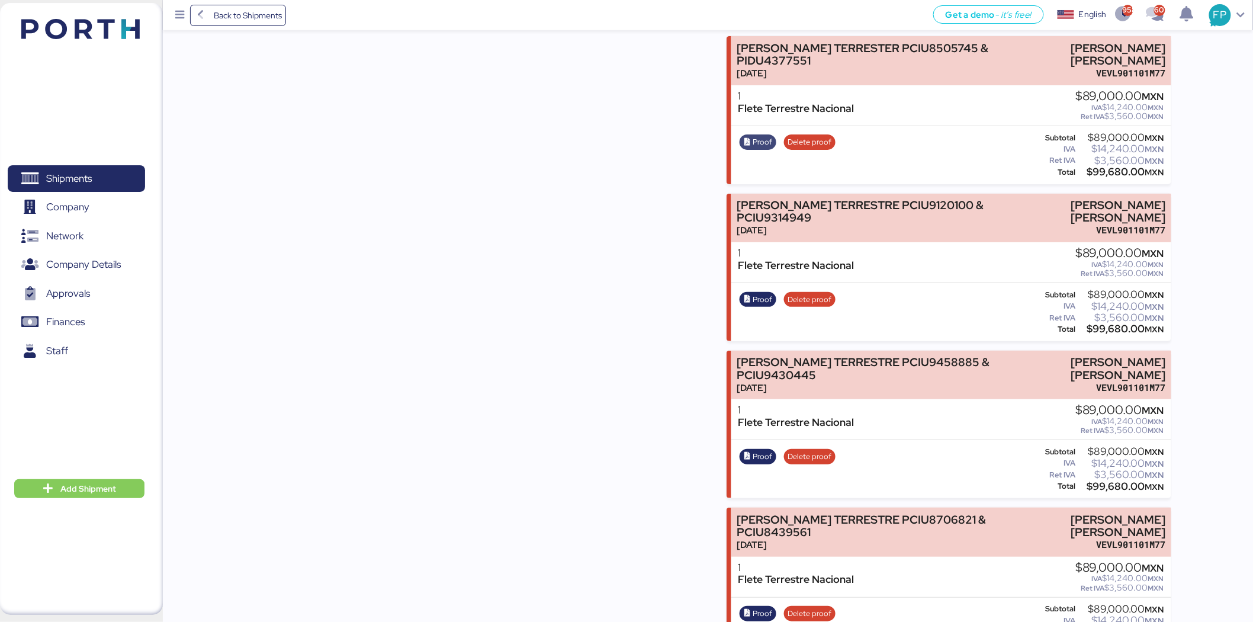
click at [765, 136] on span "Proof" at bounding box center [763, 142] width 20 height 13
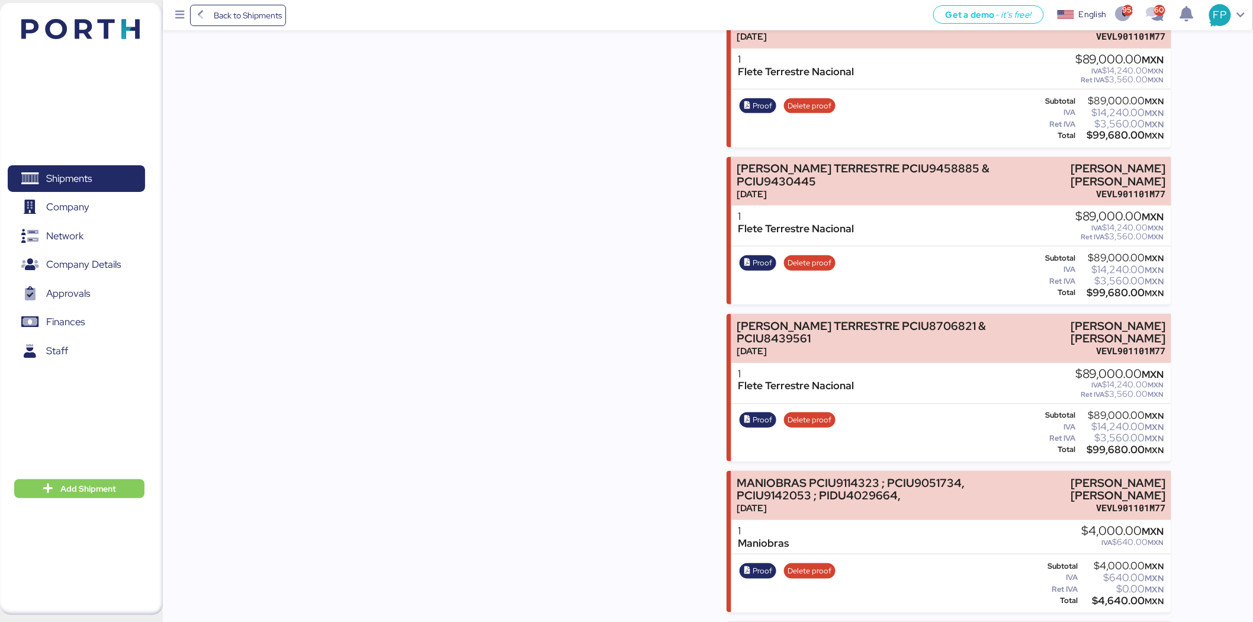
scroll to position [7765, 0]
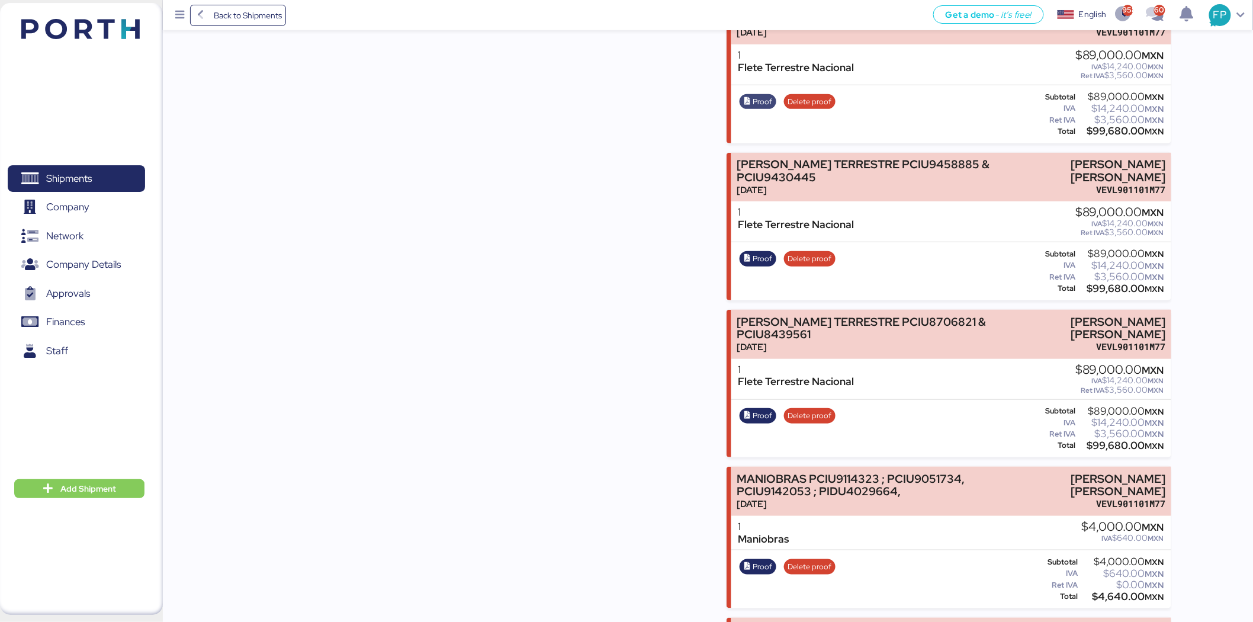
click at [760, 95] on span "Proof" at bounding box center [763, 101] width 20 height 13
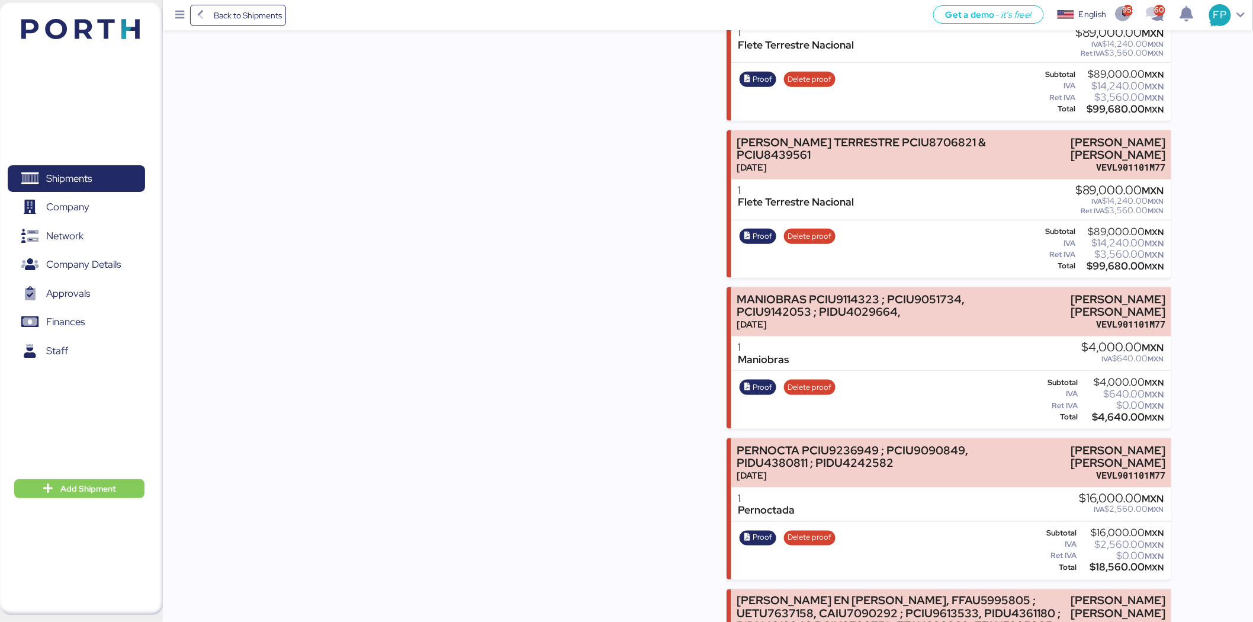
scroll to position [7962, 0]
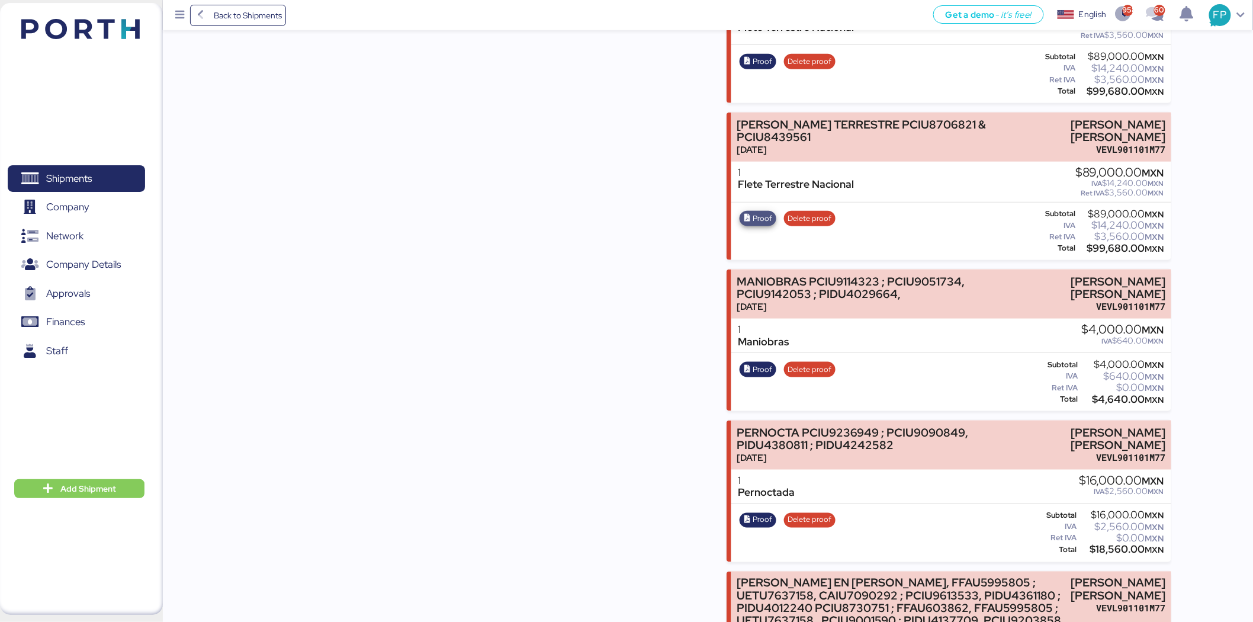
click at [769, 212] on span "Proof" at bounding box center [763, 218] width 20 height 13
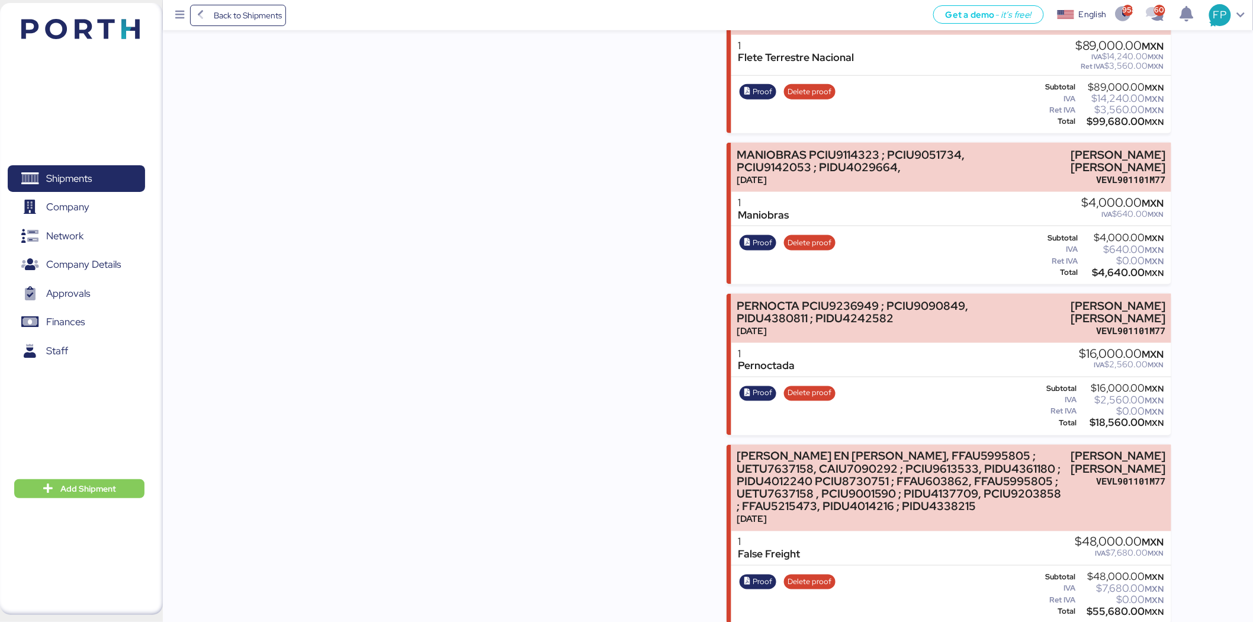
scroll to position [8093, 0]
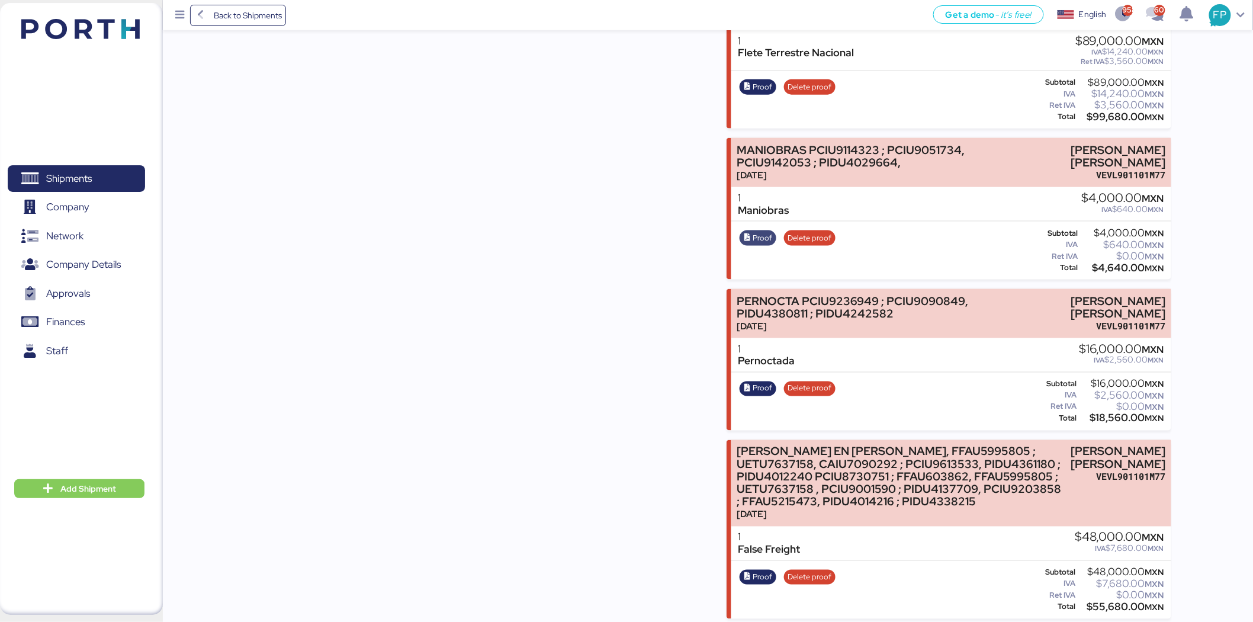
click at [765, 232] on span "Proof" at bounding box center [763, 238] width 20 height 13
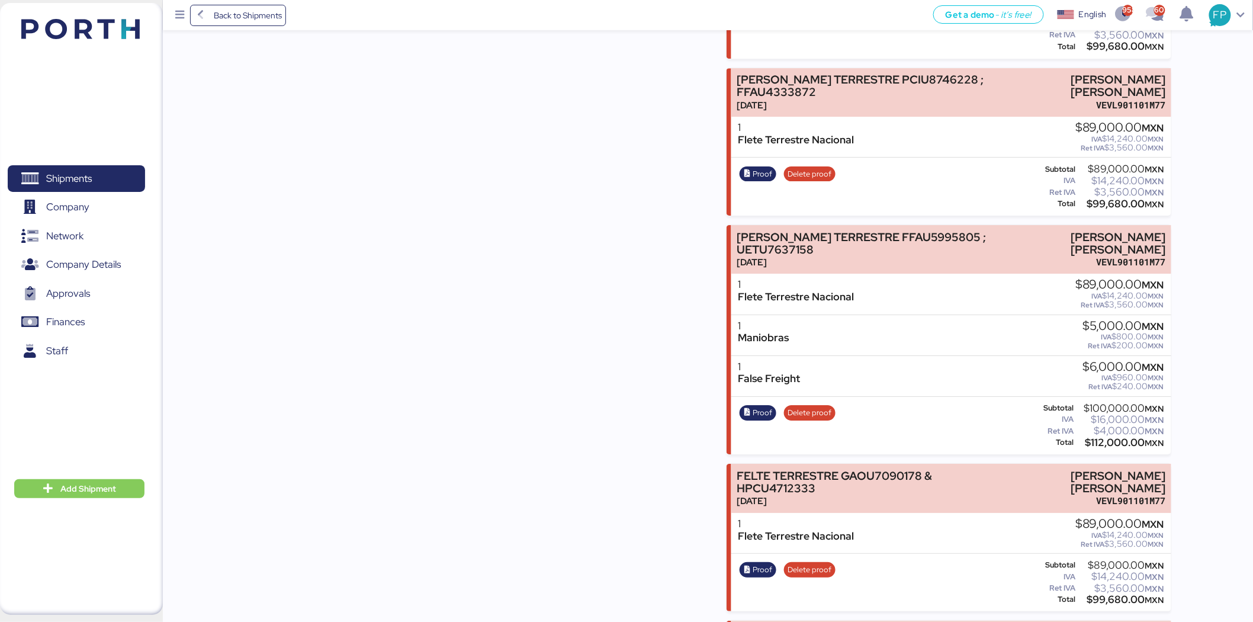
scroll to position [5527, 0]
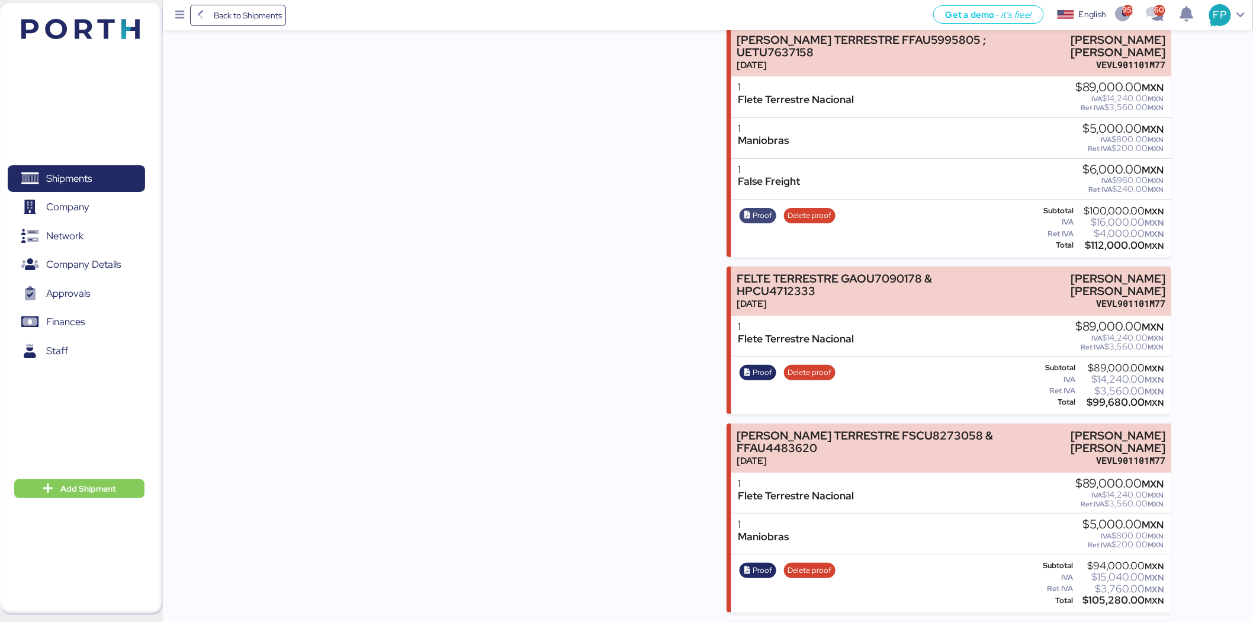
click at [760, 209] on span "Proof" at bounding box center [763, 215] width 20 height 13
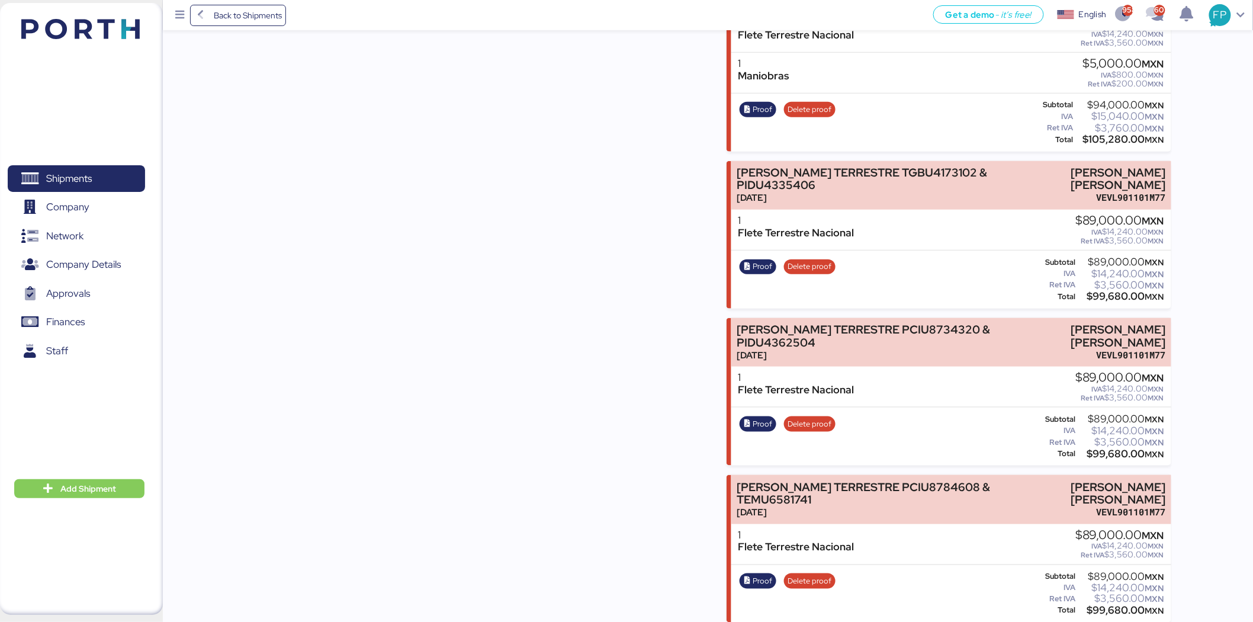
scroll to position [7119, 0]
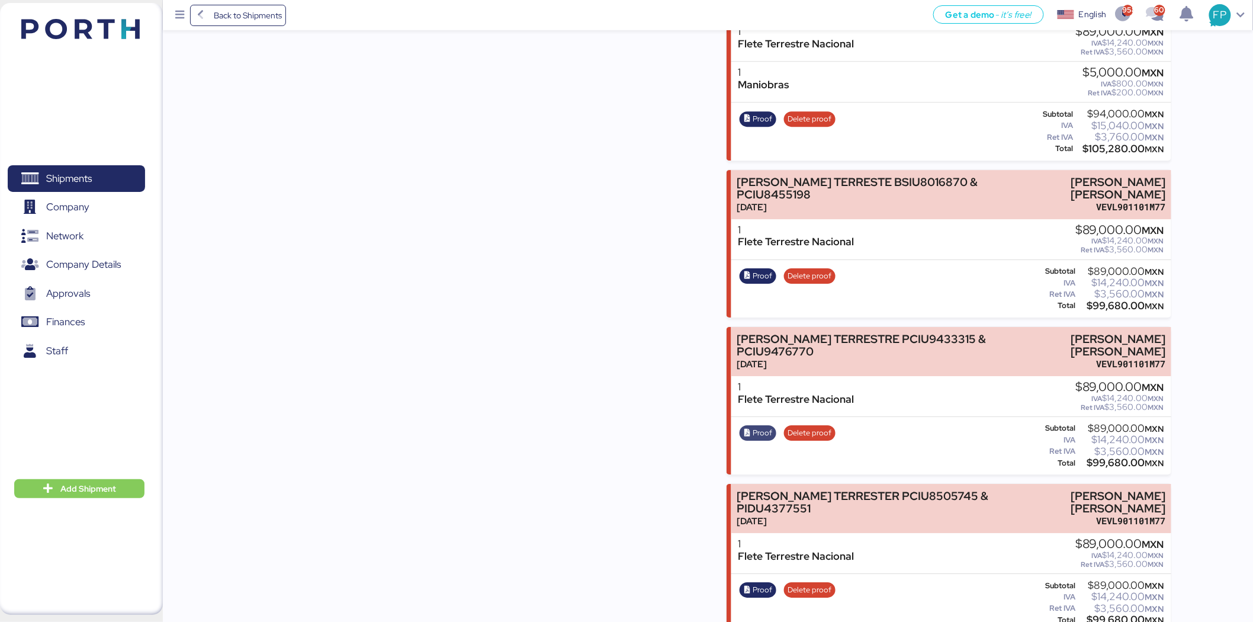
click at [764, 426] on span "Proof" at bounding box center [763, 432] width 20 height 13
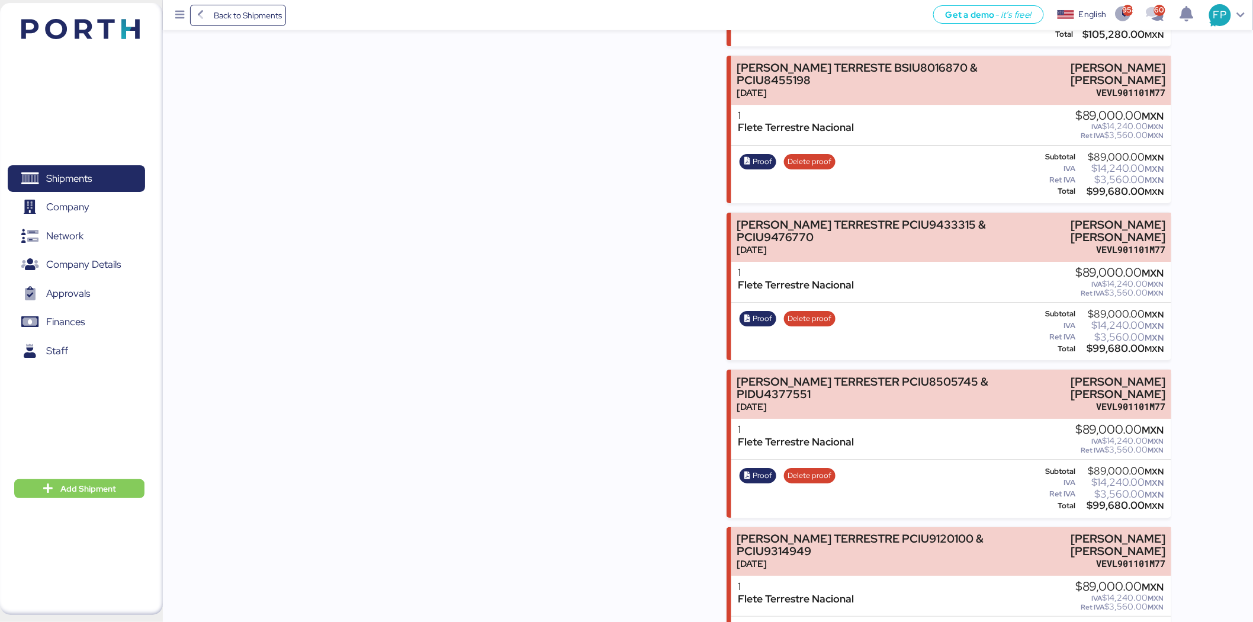
scroll to position [7251, 0]
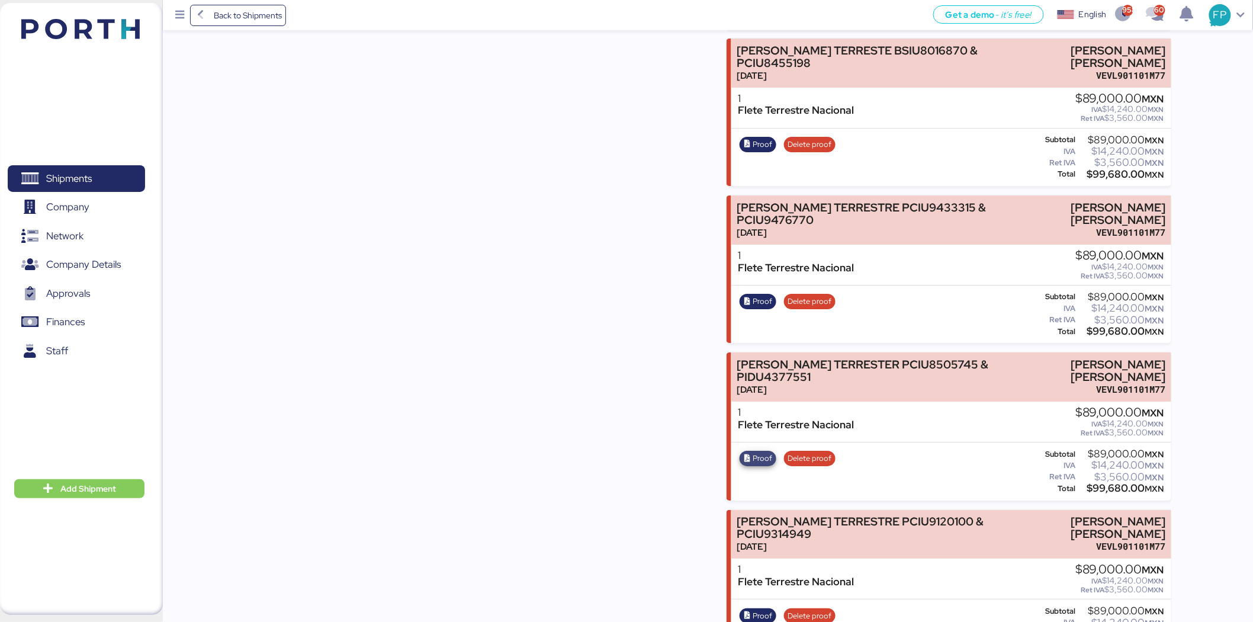
click at [759, 452] on span "Proof" at bounding box center [763, 458] width 20 height 13
click at [758, 295] on span "Proof" at bounding box center [763, 301] width 20 height 13
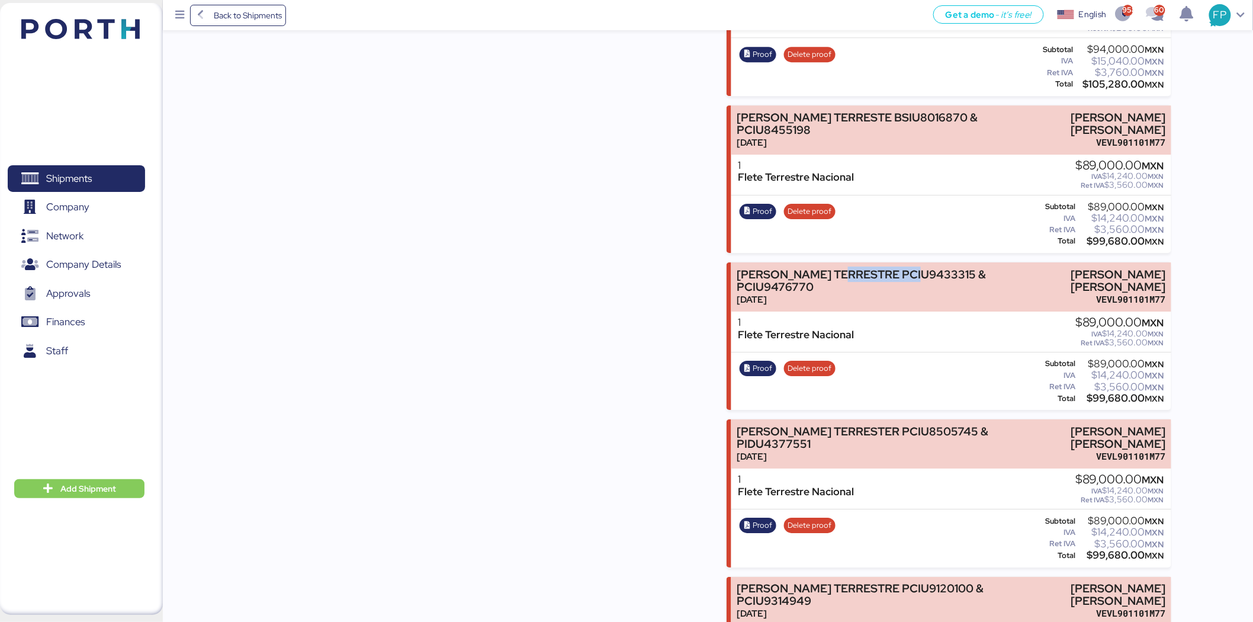
scroll to position [7185, 0]
click at [757, 204] on span "Proof" at bounding box center [763, 210] width 20 height 13
click at [760, 361] on span "Proof" at bounding box center [763, 367] width 20 height 13
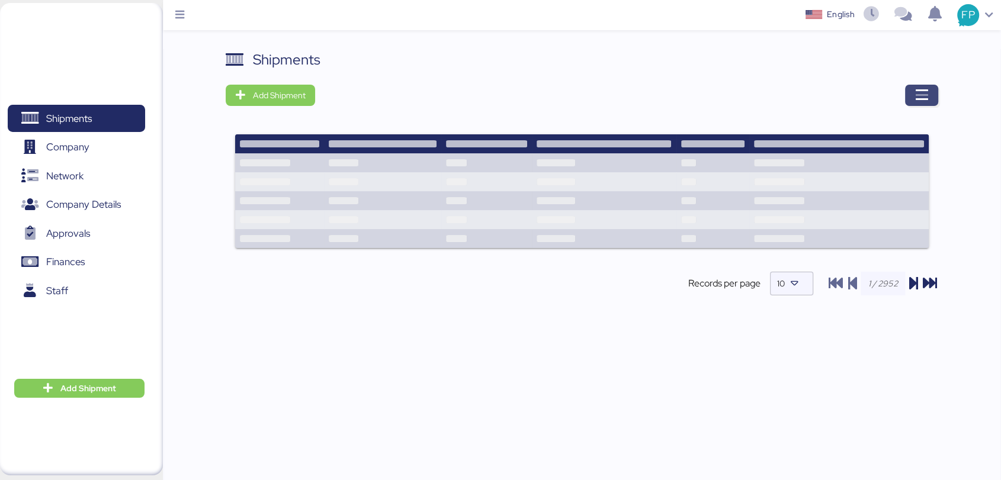
click at [920, 96] on icon "button" at bounding box center [921, 95] width 14 height 14
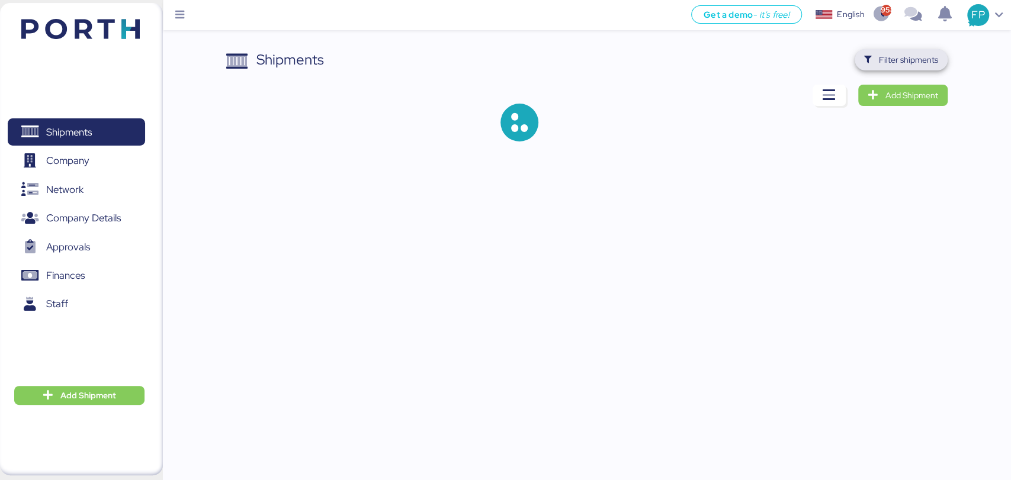
click at [897, 68] on span "Filter shipments" at bounding box center [901, 60] width 74 height 17
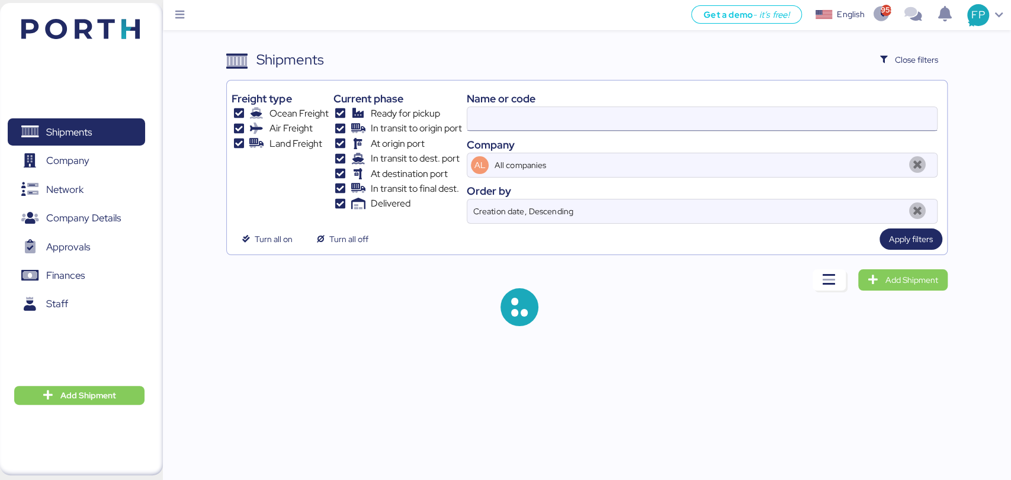
click at [512, 126] on input at bounding box center [701, 119] width 469 height 24
click at [513, 126] on input at bounding box center [701, 119] width 469 height 24
click at [511, 120] on input at bounding box center [701, 119] width 469 height 24
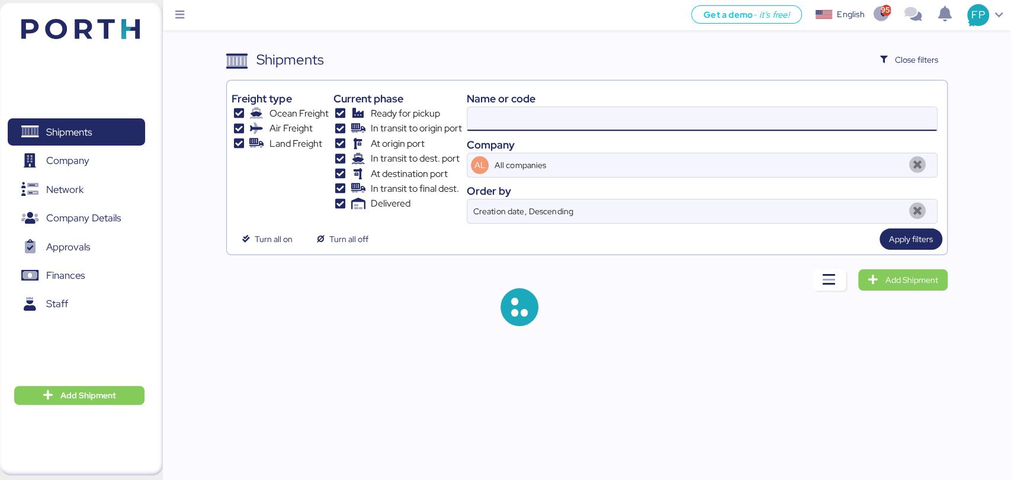
click at [511, 120] on input at bounding box center [701, 119] width 469 height 24
click at [508, 119] on input at bounding box center [701, 119] width 469 height 24
paste input "O0051899"
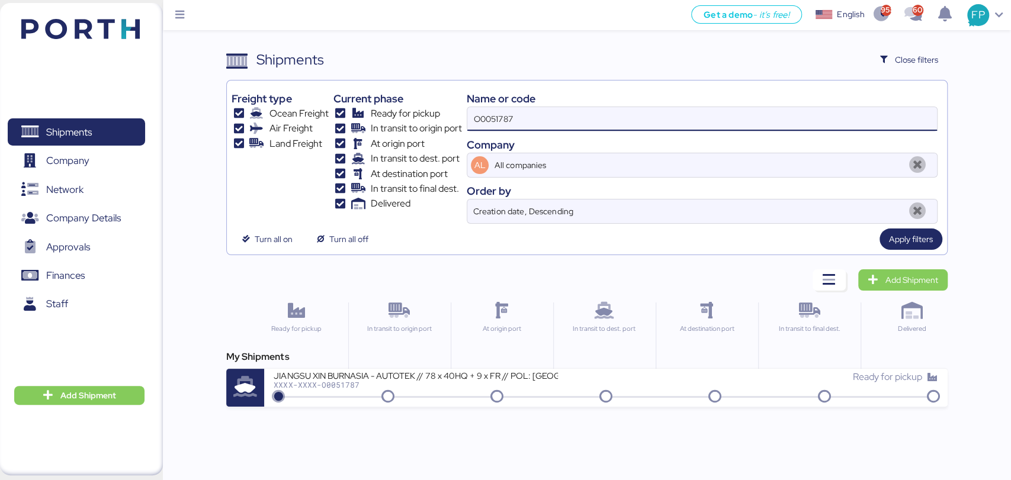
click at [502, 121] on input "O0051787" at bounding box center [701, 119] width 469 height 24
paste input "899"
type input "O0051899"
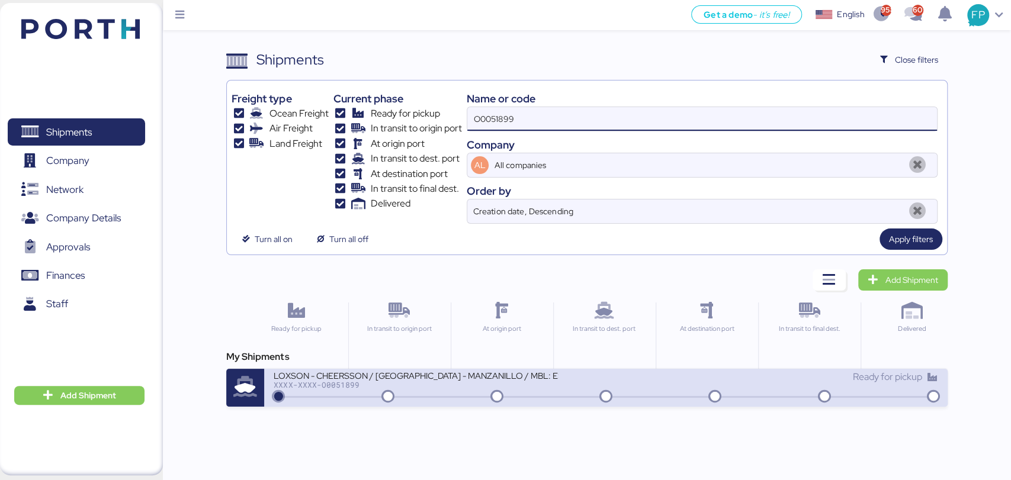
click at [455, 379] on div "LOXSON - CHEERSSON / SHANGHAI - MANZANILLO / MBL: ESLCHNSHG038927 - HBL: YQSE25…" at bounding box center [416, 375] width 284 height 10
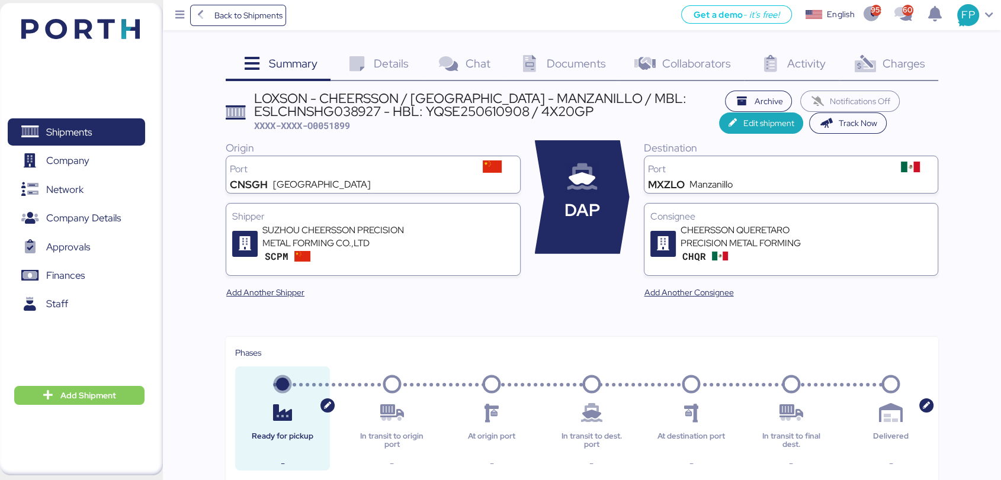
click at [913, 62] on span "Charges" at bounding box center [903, 63] width 43 height 15
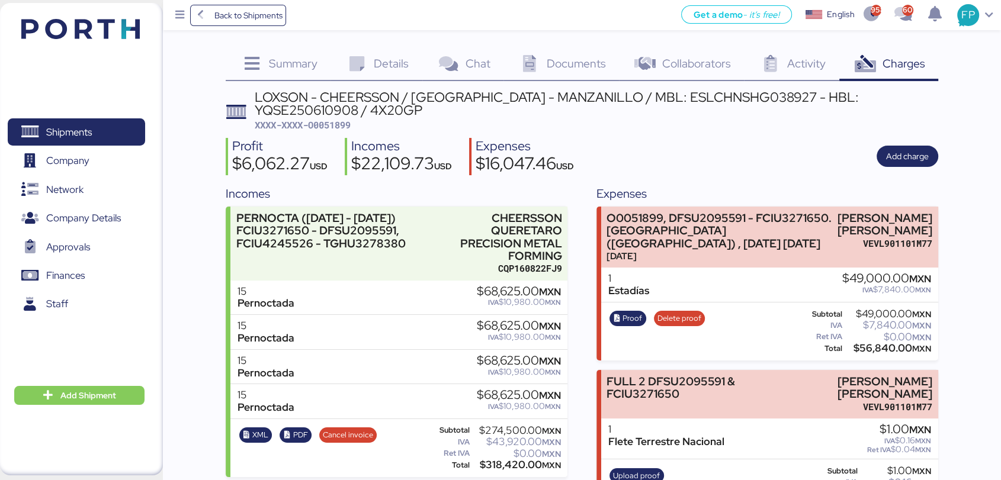
click at [333, 125] on span "XXXX-XXXX-O0051899" at bounding box center [303, 125] width 96 height 12
copy span "O0051899"
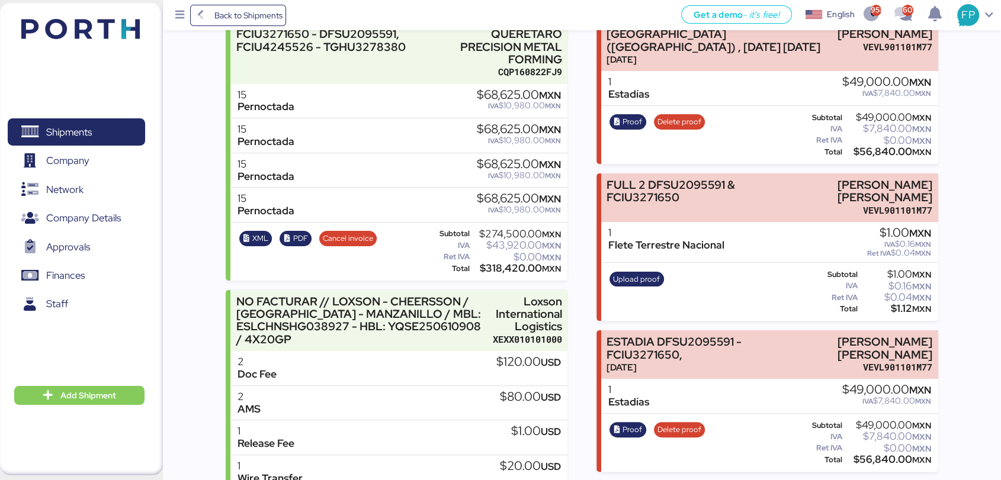
scroll to position [197, 0]
click at [885, 156] on div "$56,840.00 MXN" at bounding box center [888, 151] width 86 height 9
click at [884, 156] on div "$56,840.00 MXN" at bounding box center [888, 151] width 86 height 9
click at [875, 156] on div "$56,840.00 MXN" at bounding box center [888, 151] width 86 height 9
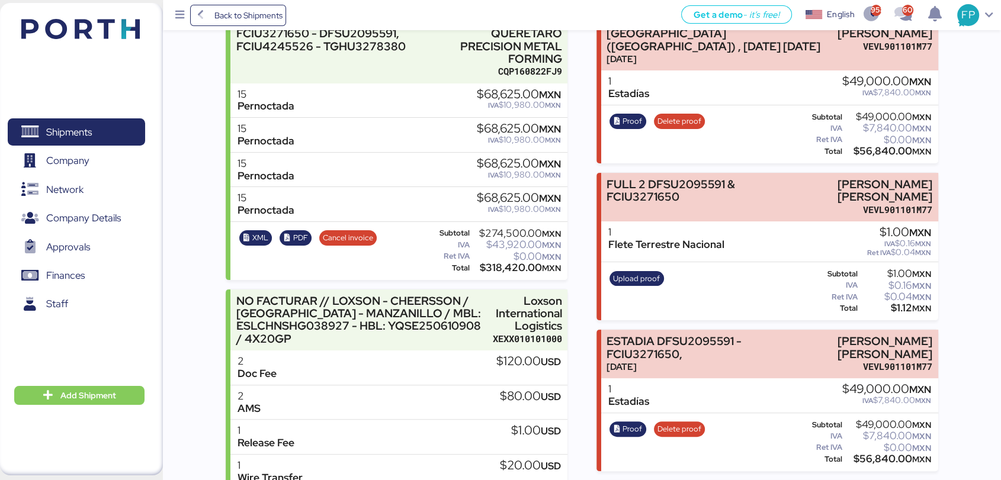
copy div "56,840.00"
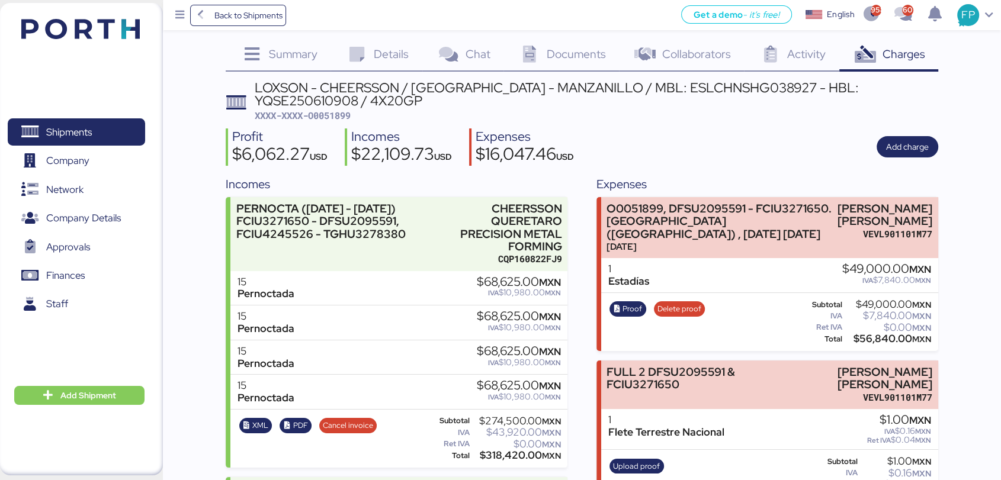
scroll to position [0, 0]
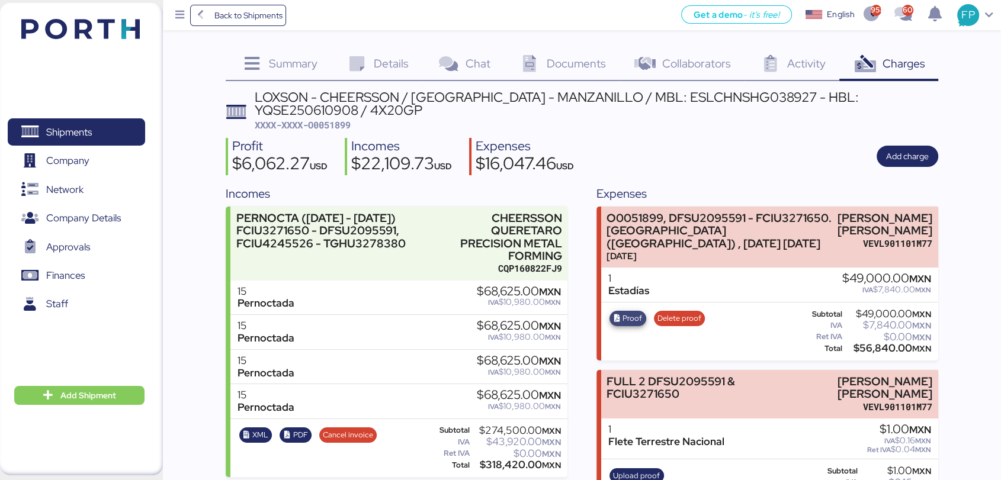
click at [624, 325] on span "Proof" at bounding box center [632, 318] width 20 height 13
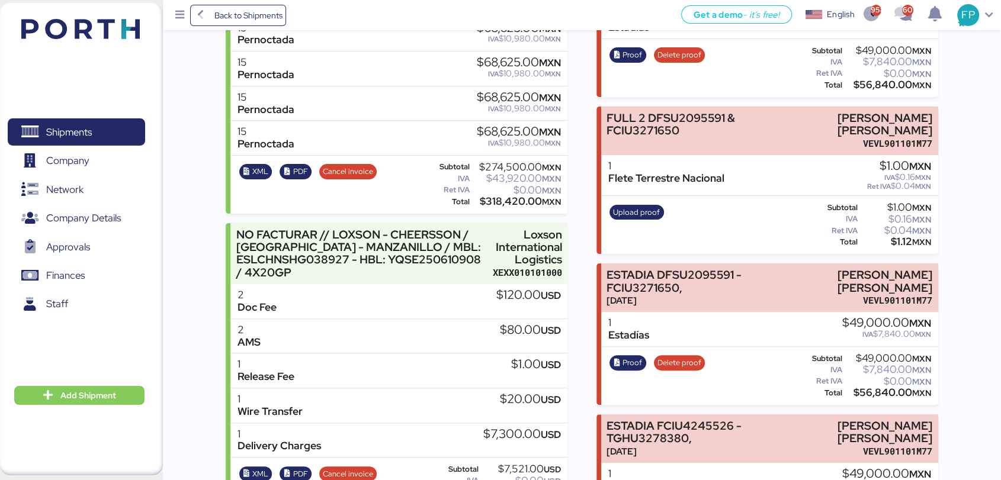
scroll to position [329, 0]
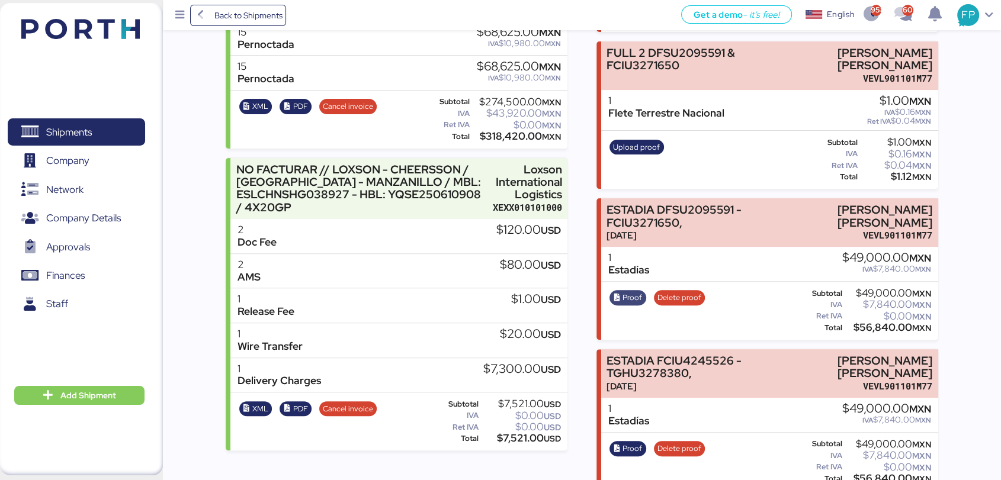
click at [641, 306] on span "Proof" at bounding box center [627, 297] width 37 height 15
